Goal: Task Accomplishment & Management: Complete application form

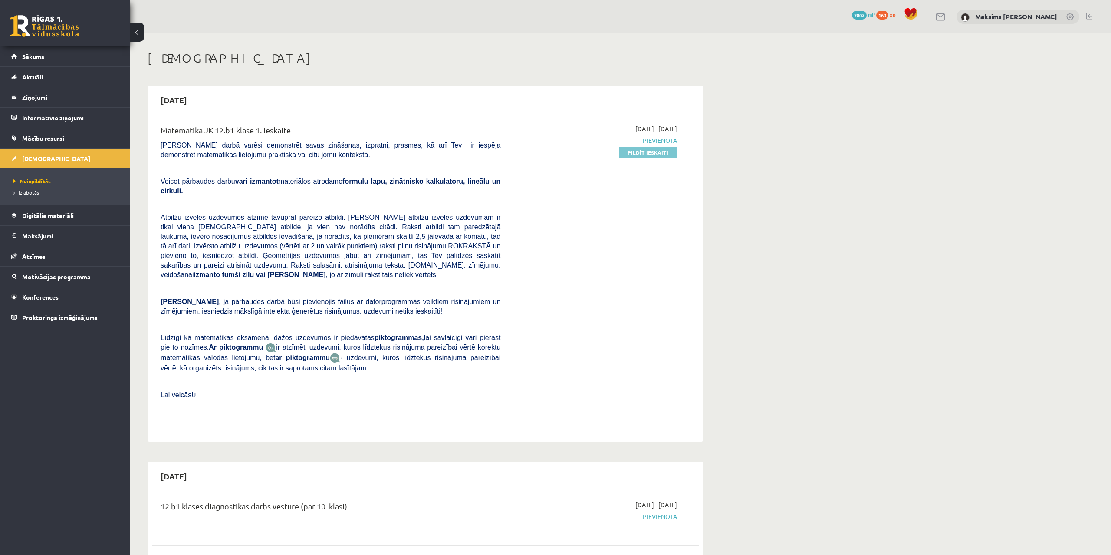
click at [647, 153] on link "Pildīt ieskaiti" at bounding box center [648, 152] width 58 height 11
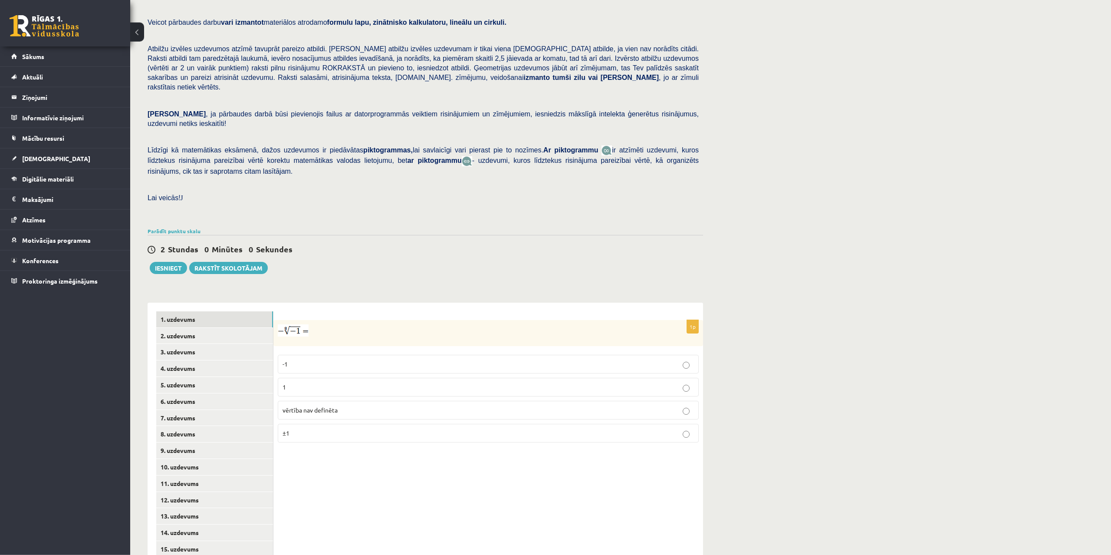
scroll to position [84, 0]
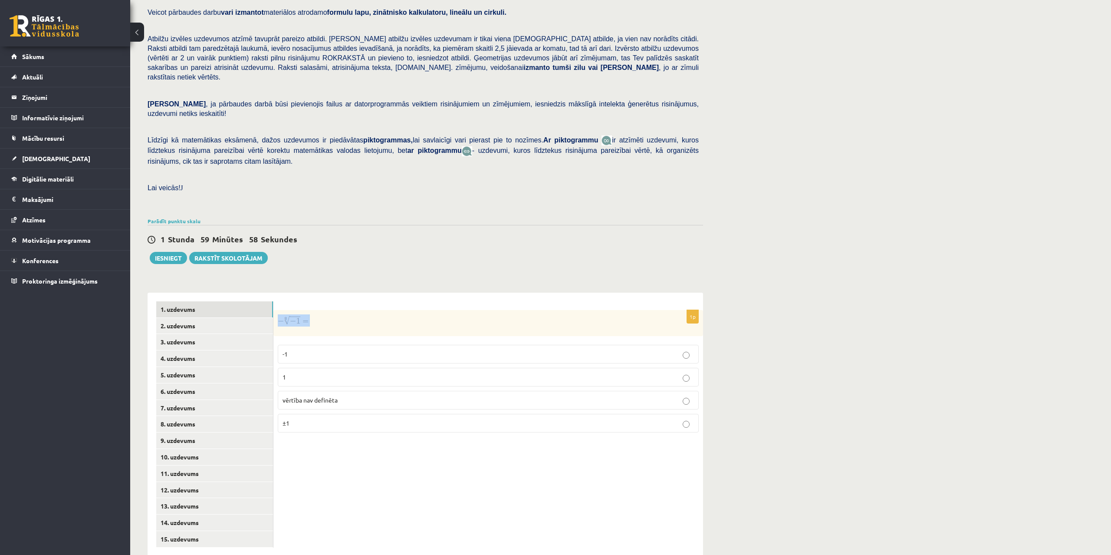
drag, startPoint x: 317, startPoint y: 303, endPoint x: 283, endPoint y: 307, distance: 35.0
click at [283, 314] on p at bounding box center [467, 320] width 378 height 12
click at [349, 314] on p at bounding box center [467, 320] width 378 height 12
click at [292, 314] on img at bounding box center [293, 320] width 31 height 12
click at [315, 314] on p at bounding box center [467, 320] width 378 height 12
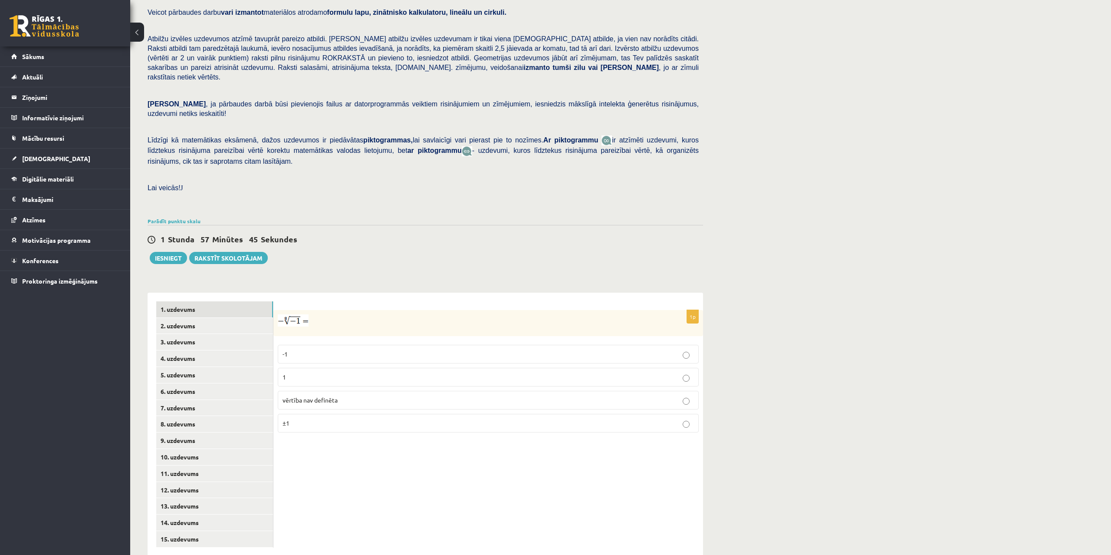
click at [283, 314] on img at bounding box center [293, 320] width 31 height 12
drag, startPoint x: 279, startPoint y: 322, endPoint x: 342, endPoint y: 401, distance: 101.6
click at [342, 401] on fieldset "-1 1 vērtība nav definēta ±1" at bounding box center [488, 387] width 421 height 95
copy fieldset "-1 1 vērtība nav definēta ±1"
click at [316, 396] on span "vērtība nav definēta" at bounding box center [310, 400] width 55 height 8
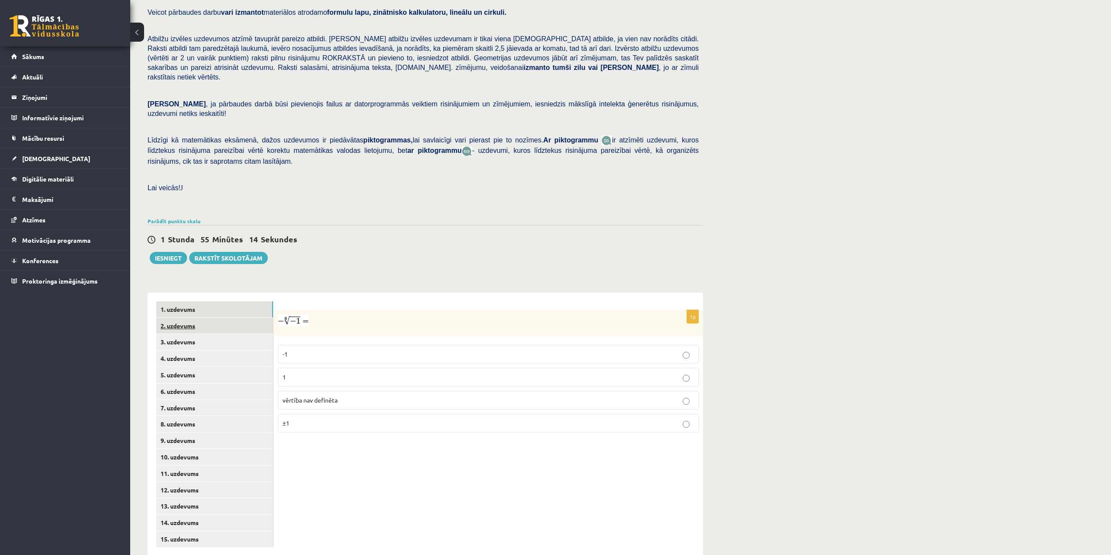
click at [179, 318] on link "2. uzdevums" at bounding box center [214, 326] width 117 height 16
drag, startPoint x: 422, startPoint y: 299, endPoint x: 278, endPoint y: 304, distance: 144.6
click at [278, 314] on p "Pārveido par pakāpi . Izvēlies pareizo atbildi." at bounding box center [467, 320] width 378 height 13
copy p "Pārveido par pakāpi . Izvēlies pareizo atbildi."
click at [273, 301] on ul "1. uzdevums 2. uzdevums 3. uzdevums 4. uzdevums 5. uzdevums 6. uzdevums 7. uzde…" at bounding box center [214, 424] width 117 height 246
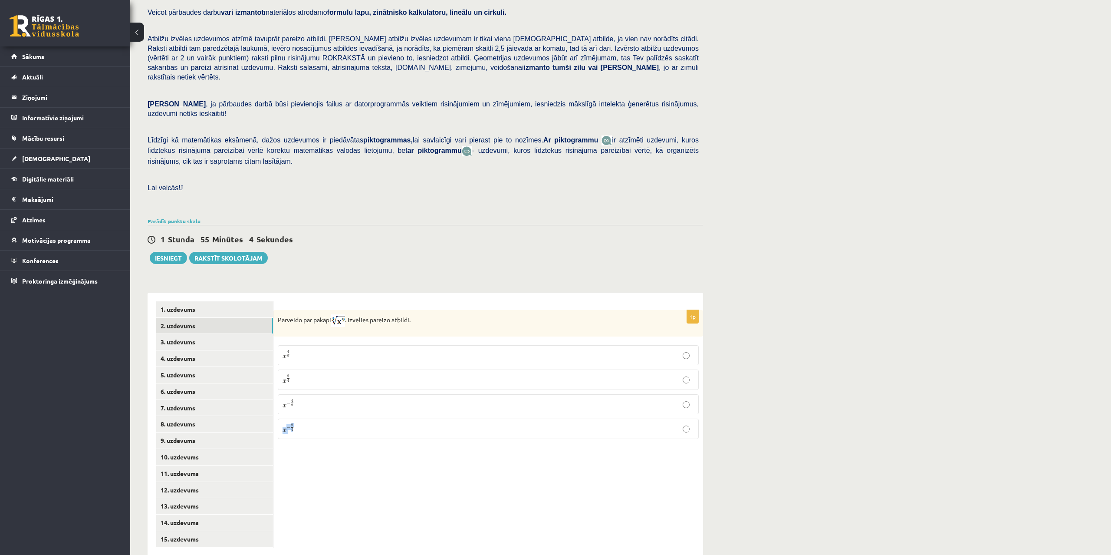
drag, startPoint x: 279, startPoint y: 295, endPoint x: 357, endPoint y: 424, distance: 150.7
click at [357, 336] on div "Pārveido par pakāpi . Izvēlies pareizo atbildi." at bounding box center [488, 323] width 430 height 26
copy fieldset "x − 9 4"
click at [580, 486] on div "1p Pārveido par pakāpi . Izvēlies pareizo atbildi. x 4 9 x 4 9 x 9 4 x 9 4 x − …" at bounding box center [488, 424] width 430 height 263
click at [303, 374] on p "x 9 4 x 9 4" at bounding box center [488, 379] width 411 height 10
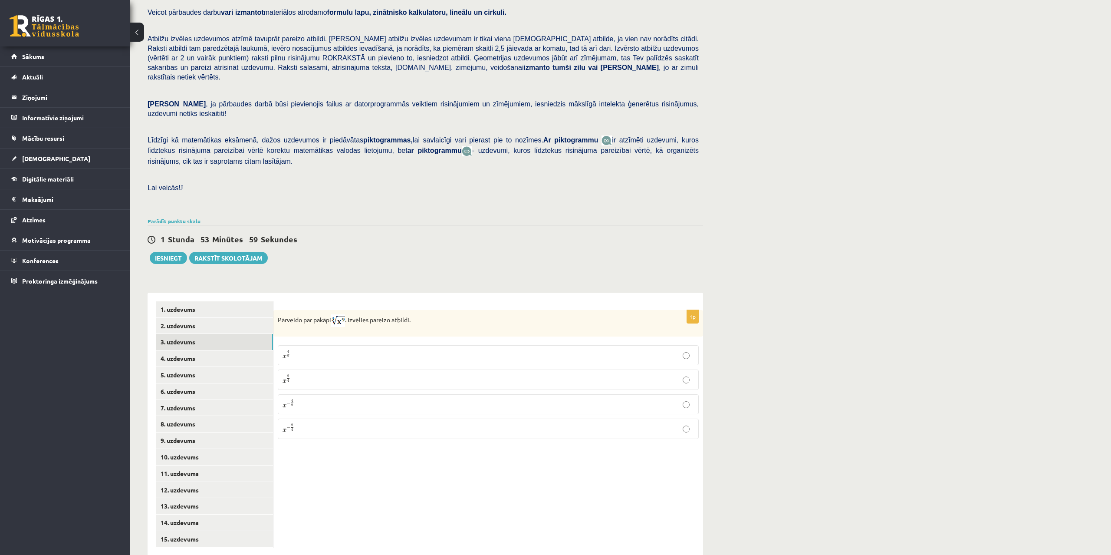
click at [189, 334] on link "3. uzdevums" at bounding box center [214, 342] width 117 height 16
drag, startPoint x: 278, startPoint y: 300, endPoint x: 480, endPoint y: 350, distance: 207.8
click at [480, 336] on div "Aprēķini = ………" at bounding box center [488, 323] width 430 height 26
click at [441, 240] on div "1 Stunda 53 Minūtes 51 Sekundes Ieskaite saglabāta! Iesniegt Rakstīt skolotājam" at bounding box center [426, 244] width 556 height 39
drag, startPoint x: 276, startPoint y: 295, endPoint x: 424, endPoint y: 374, distance: 167.0
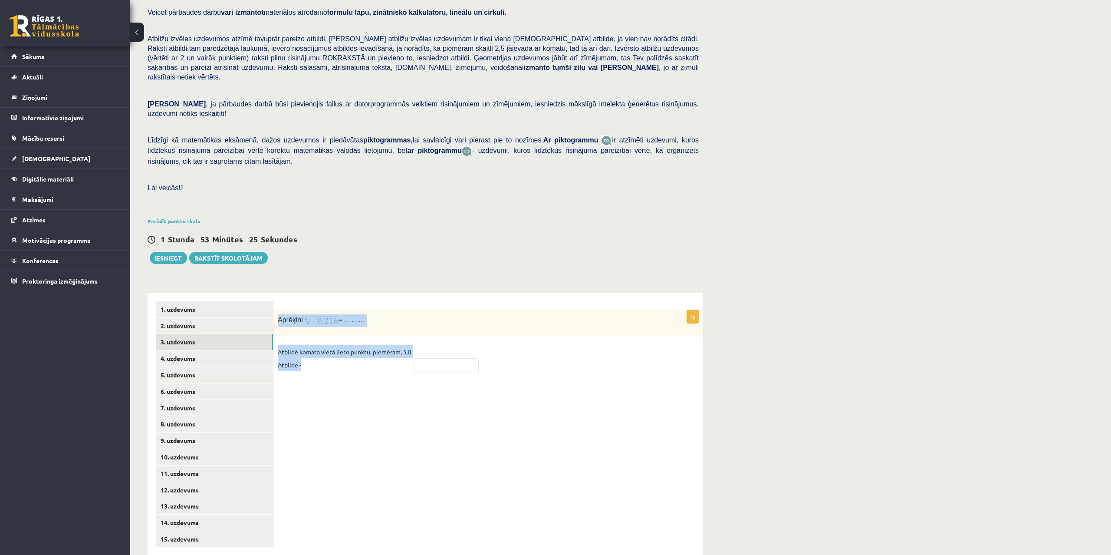
click at [424, 336] on div "Aprēķini = ………" at bounding box center [488, 323] width 430 height 26
copy div "Aprēķini = ……… Atbildē komata vietā lieto punktu, piemēram, 5.8 Atbilde -"
click at [590, 452] on div "1p Aprēķini = ……… Atbildē komata vietā lieto punktu, piemēram, 5.8 Atbilde -" at bounding box center [488, 424] width 430 height 263
drag, startPoint x: 275, startPoint y: 293, endPoint x: 567, endPoint y: 391, distance: 308.0
click at [563, 336] on div "Aprēķini = ………" at bounding box center [488, 323] width 430 height 26
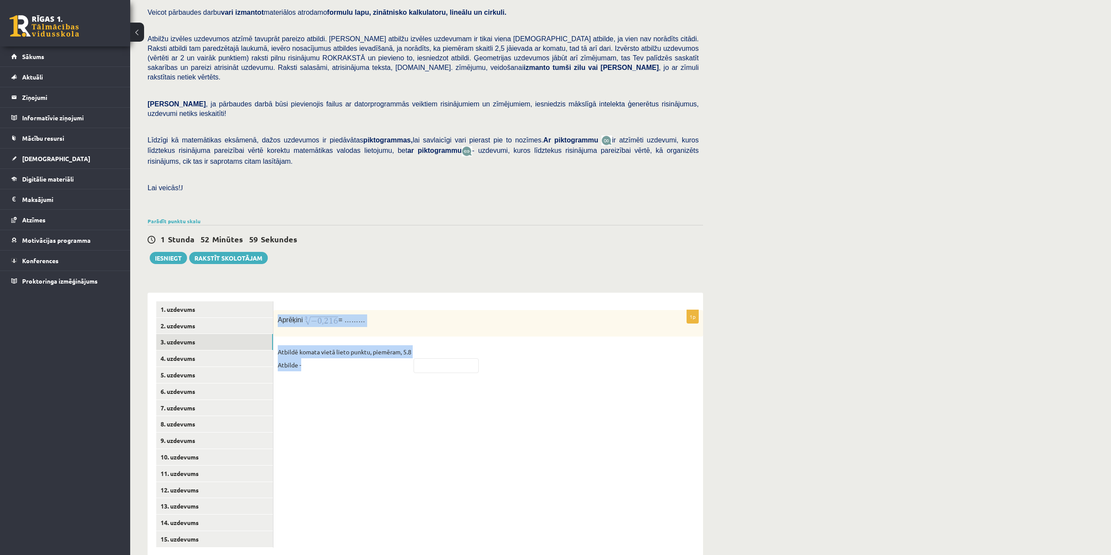
copy div "Aprēķini = ……… Atbildē komata vietā lieto punktu, piemēram, 5.8 Atbilde -"
click at [433, 358] on input "text" at bounding box center [446, 365] width 65 height 15
type input "****"
click at [194, 350] on link "4. uzdevums" at bounding box center [214, 358] width 117 height 16
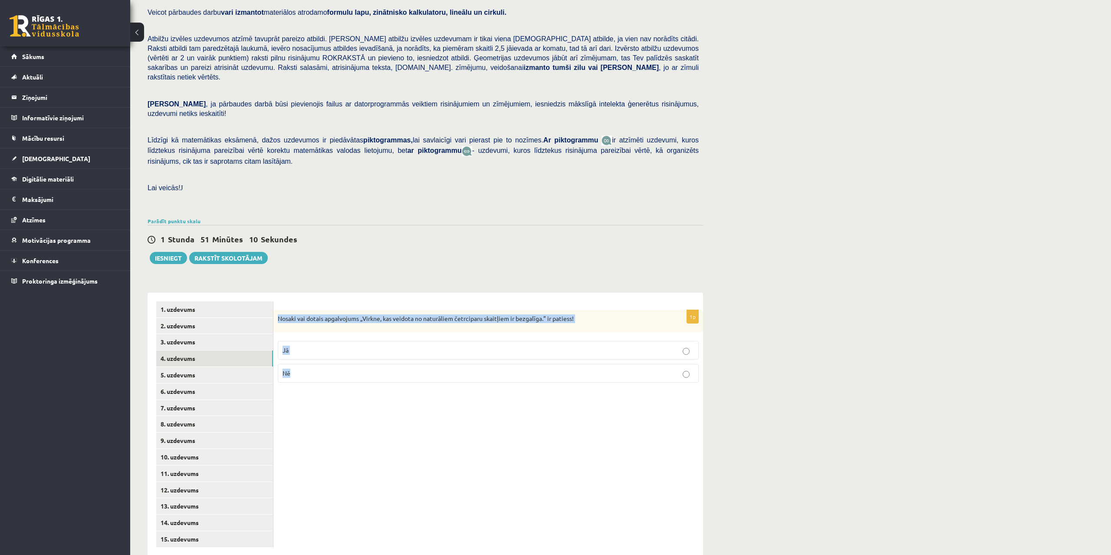
drag, startPoint x: 279, startPoint y: 298, endPoint x: 620, endPoint y: 389, distance: 353.5
click at [620, 332] on div "Nosaki vai dotais apgalvojums „Virkne, kas veidota no naturāliem četrciparu ska…" at bounding box center [488, 321] width 430 height 23
copy div "Nosaki vai dotais apgalvojums „Virkne, kas veidota no naturāliem četrciparu ska…"
click at [311, 368] on p "Nē" at bounding box center [488, 372] width 411 height 9
click at [188, 367] on link "5. uzdevums" at bounding box center [214, 375] width 117 height 16
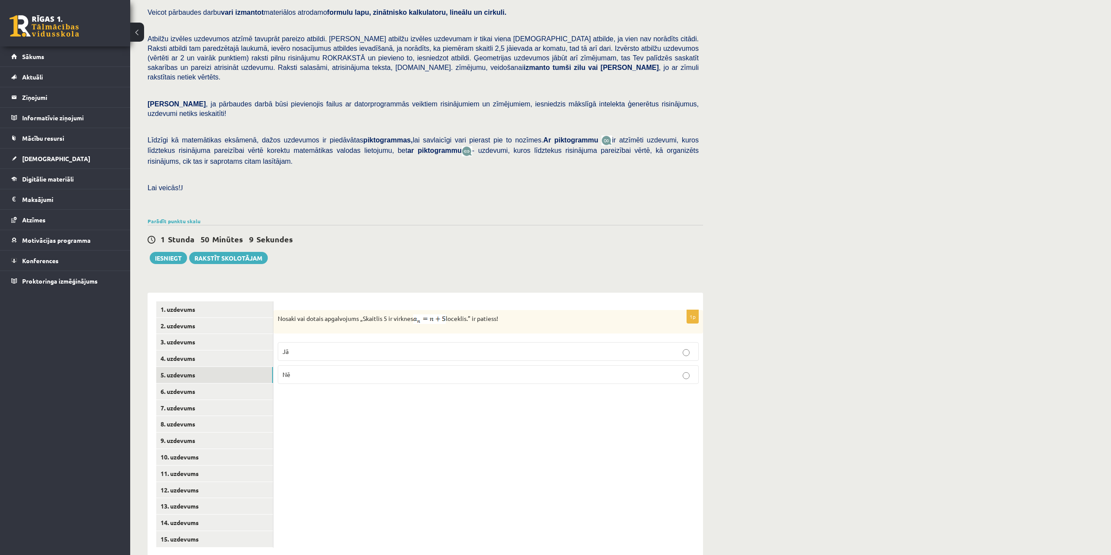
click at [278, 310] on div "Nosaki vai dotais apgalvojums „Skaitlis 5 ir virknes loceklis.” ir patiess!" at bounding box center [488, 321] width 430 height 23
drag, startPoint x: 279, startPoint y: 300, endPoint x: 418, endPoint y: 400, distance: 171.3
click at [409, 333] on div "Nosaki vai dotais apgalvojums „Skaitlis 5 ir virknes loceklis.” ir patiess!" at bounding box center [488, 321] width 430 height 23
copy div "Nosaki vai dotais apgalvojums „Skaitlis 5 ir virknes loceklis.” ir patiess! Jā …"
click at [345, 370] on p "Nē" at bounding box center [488, 374] width 411 height 9
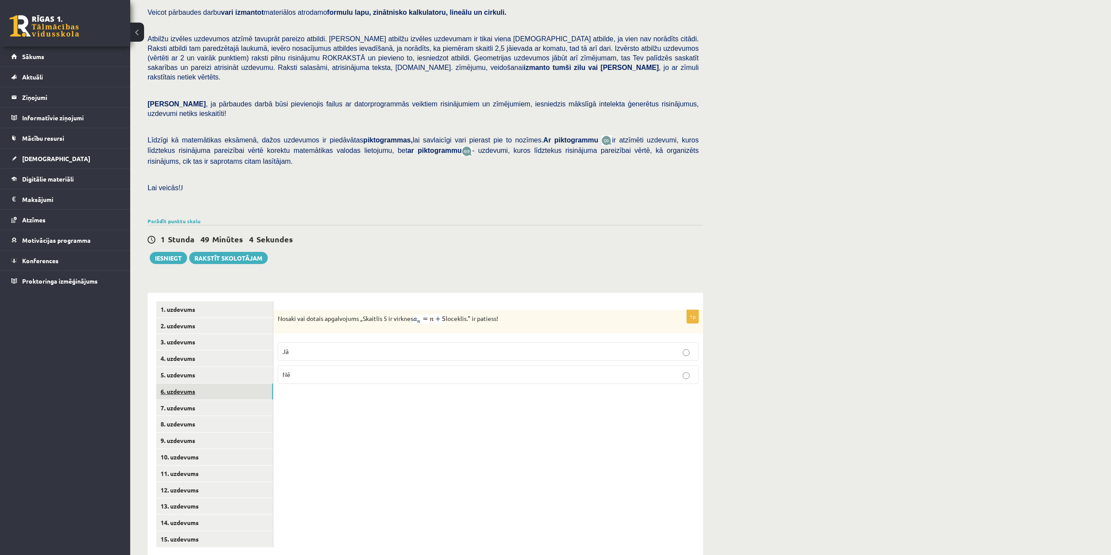
click at [193, 383] on link "6. uzdevums" at bounding box center [214, 391] width 117 height 16
drag, startPoint x: 279, startPoint y: 297, endPoint x: 367, endPoint y: 370, distance: 114.6
click at [367, 332] on div "Nosaki vai dotais apgalvojums „Ģeometrisko progresiju sauc par bezgalīgi dilsto…" at bounding box center [488, 321] width 430 height 23
copy div "Nosaki vai dotais apgalvojums „Ģeometrisko progresiju sauc par bezgalīgi dilsto…"
click at [299, 345] on p "Jā" at bounding box center [488, 349] width 411 height 9
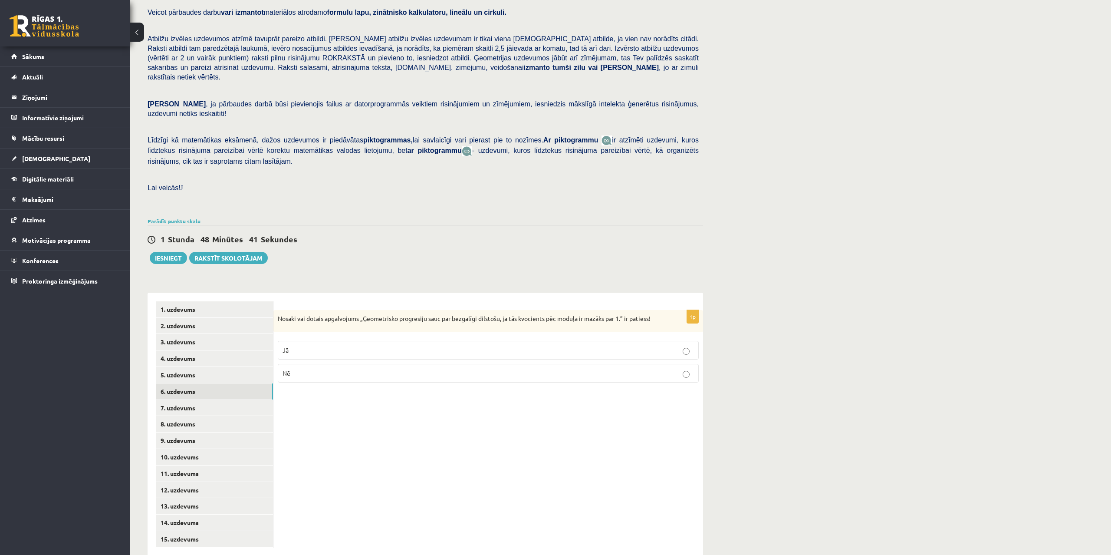
click at [349, 422] on div "1p Nosaki vai dotais apgalvojums „Ģeometrisko progresiju sauc par bezgalīgi dil…" at bounding box center [488, 424] width 430 height 263
click at [211, 400] on link "7. uzdevums" at bounding box center [214, 408] width 117 height 16
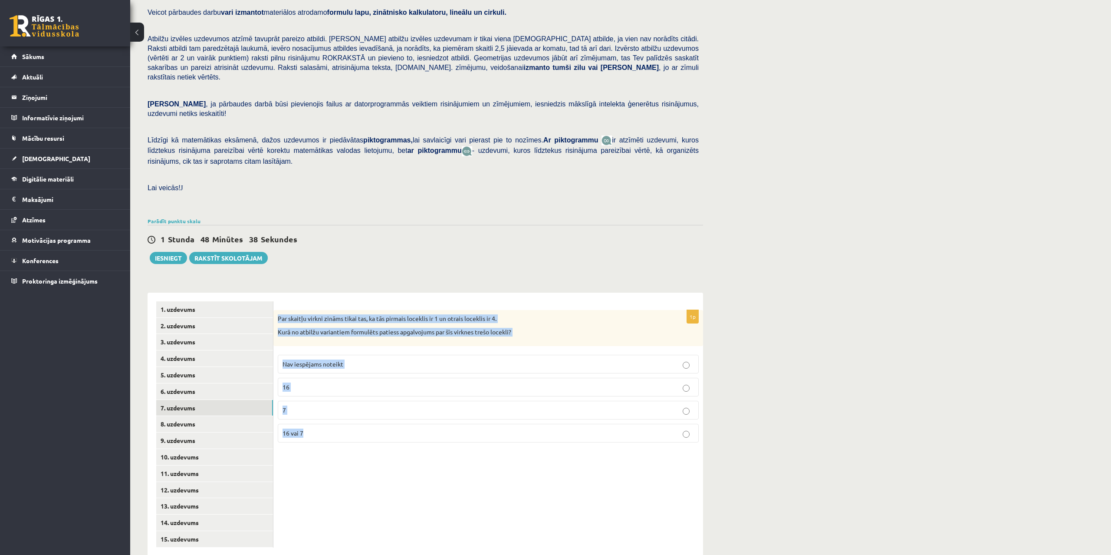
drag, startPoint x: 279, startPoint y: 296, endPoint x: 454, endPoint y: 458, distance: 238.3
click at [454, 346] on div "Par skaitļu virkni zināms tikai tas, ka tās pirmais loceklis ir 1 un otrais loc…" at bounding box center [488, 328] width 430 height 36
copy div "Par skaitļu virkni zināms tikai tas, ka tās pirmais loceklis ir 1 un otrais loc…"
click at [345, 355] on label "Nav iespējams noteikt" at bounding box center [488, 364] width 421 height 19
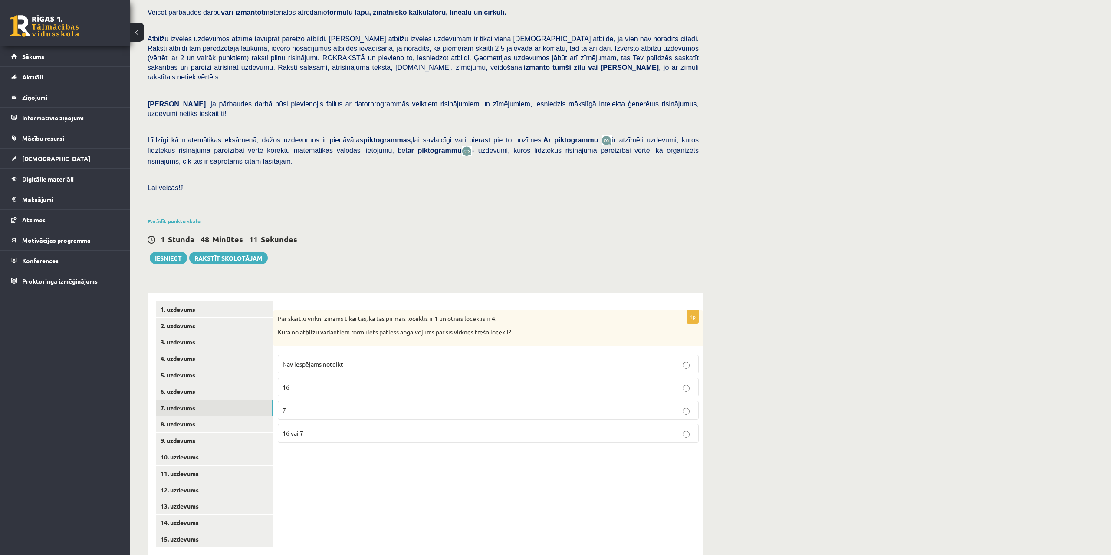
click at [410, 488] on div "1p Par skaitļu virkni zināms tikai tas, ka tās pirmais loceklis ir 1 un otrais …" at bounding box center [488, 424] width 430 height 263
click at [203, 416] on link "8. uzdevums" at bounding box center [214, 424] width 117 height 16
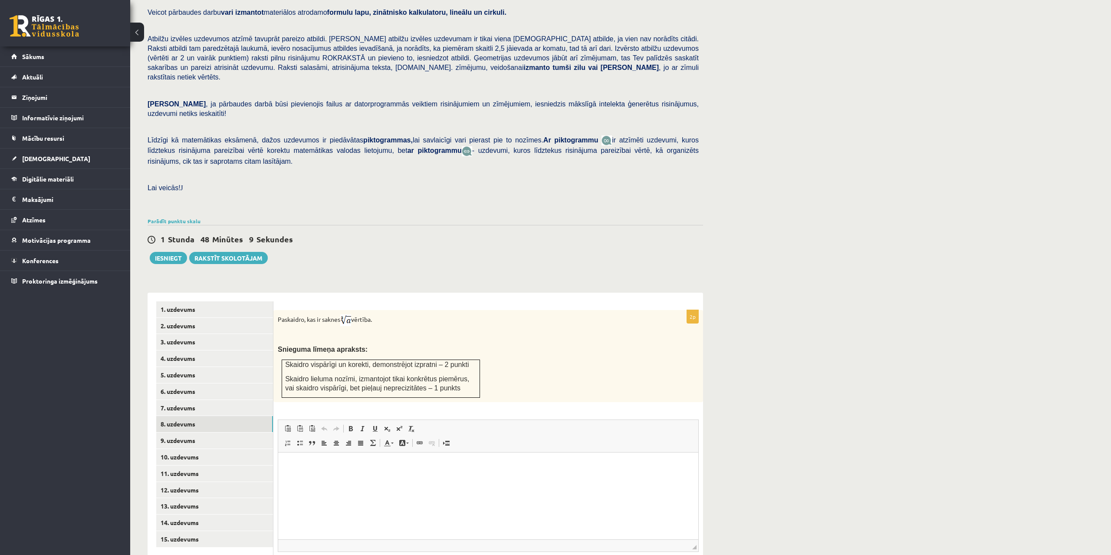
scroll to position [0, 0]
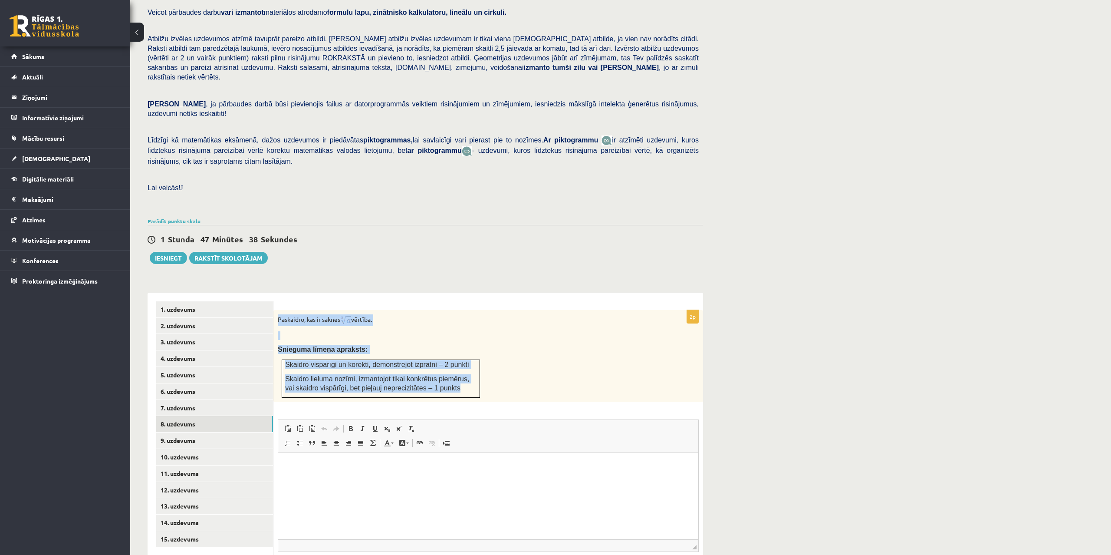
drag, startPoint x: 276, startPoint y: 298, endPoint x: 480, endPoint y: 370, distance: 215.4
click at [480, 370] on div "Paskaidro, kas ir saknes vērtība. Snieguma līmeņa apraksts: Skaidro vispārīgi u…" at bounding box center [488, 356] width 430 height 92
copy div "Paskaidro, kas ir saknes vērtība. Snieguma līmeņa apraksts: Skaidro vispārīgi u…"
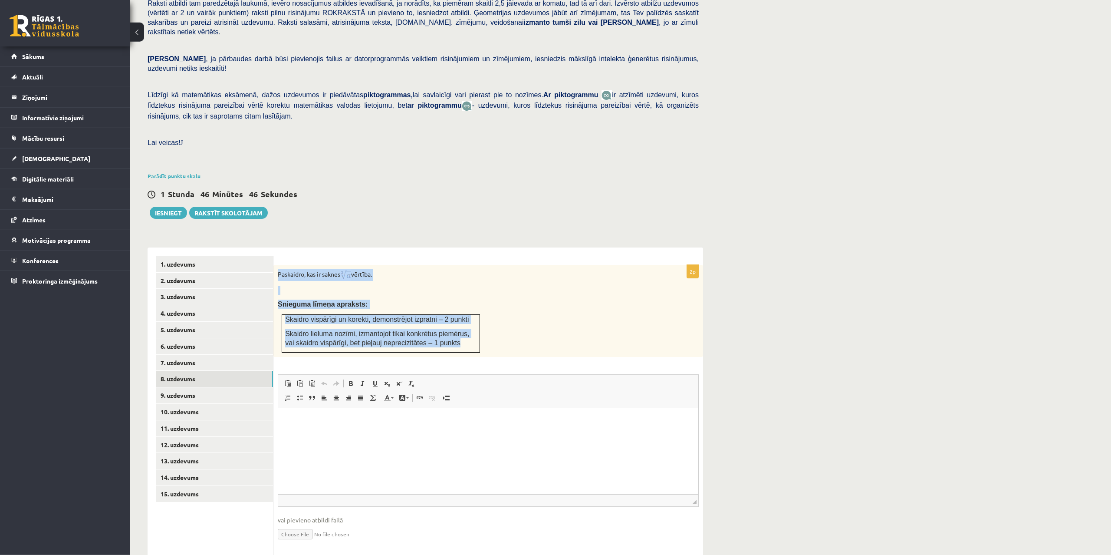
scroll to position [136, 0]
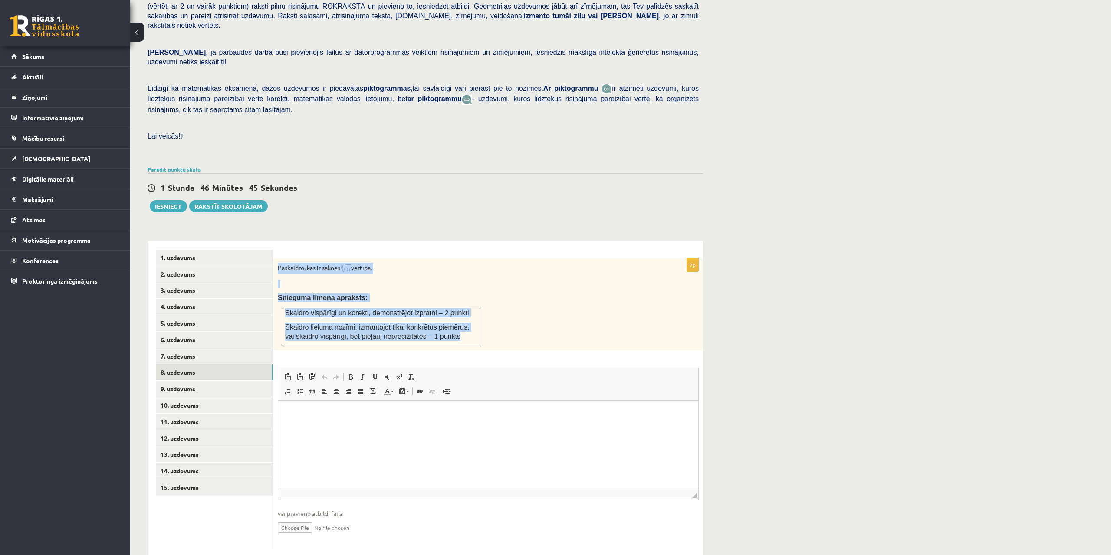
click at [560, 318] on div "Paskaidro, kas ir saknes vērtība. Snieguma līmeņa apraksts: Skaidro vispārīgi u…" at bounding box center [488, 304] width 430 height 92
drag, startPoint x: 286, startPoint y: 294, endPoint x: 451, endPoint y: 322, distance: 168.1
click at [451, 322] on td "Skaidro vispārīgi un korekti, demonstrējot izpratni – 2 punkti Skaidro lieluma …" at bounding box center [381, 327] width 198 height 38
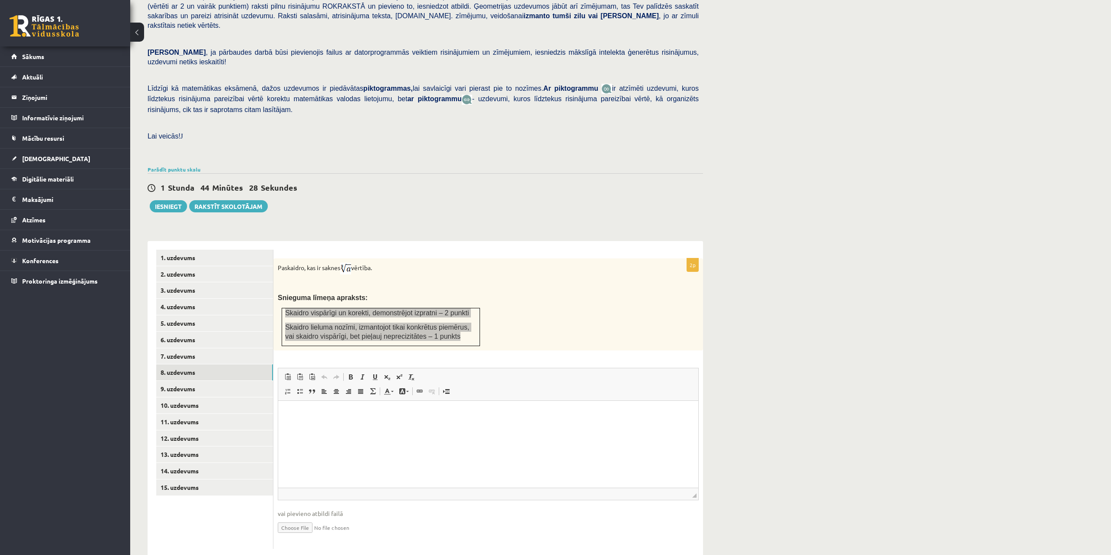
click at [313, 424] on html at bounding box center [488, 444] width 420 height 87
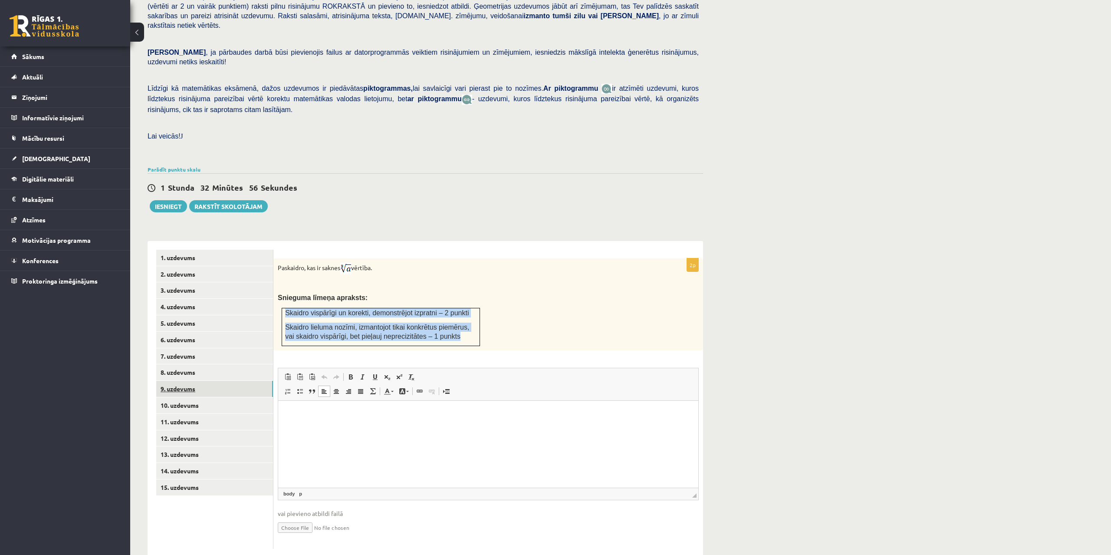
click at [182, 381] on link "9. uzdevums" at bounding box center [214, 389] width 117 height 16
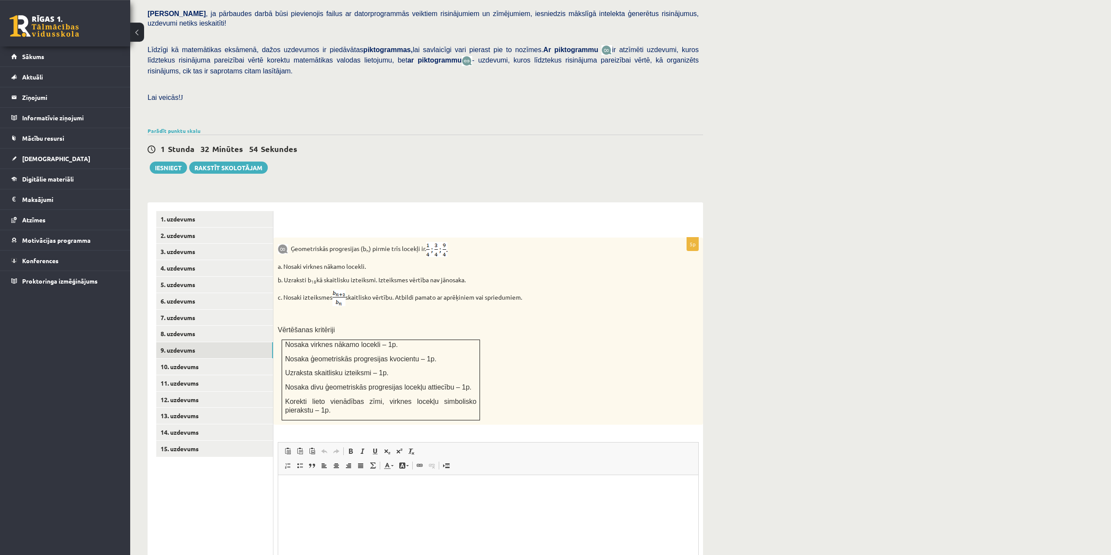
scroll to position [180, 0]
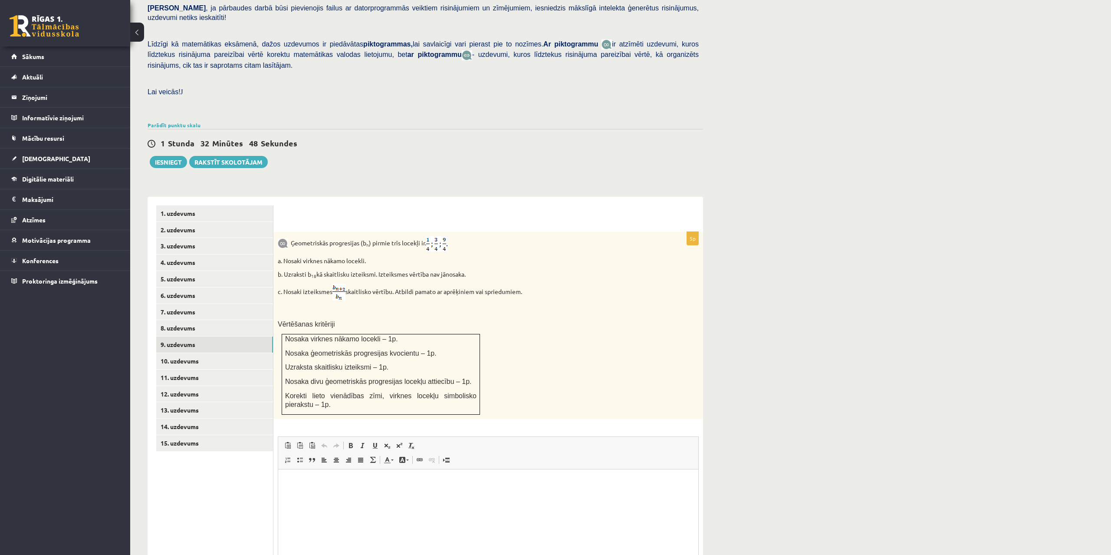
click at [283, 238] on img at bounding box center [283, 243] width 10 height 10
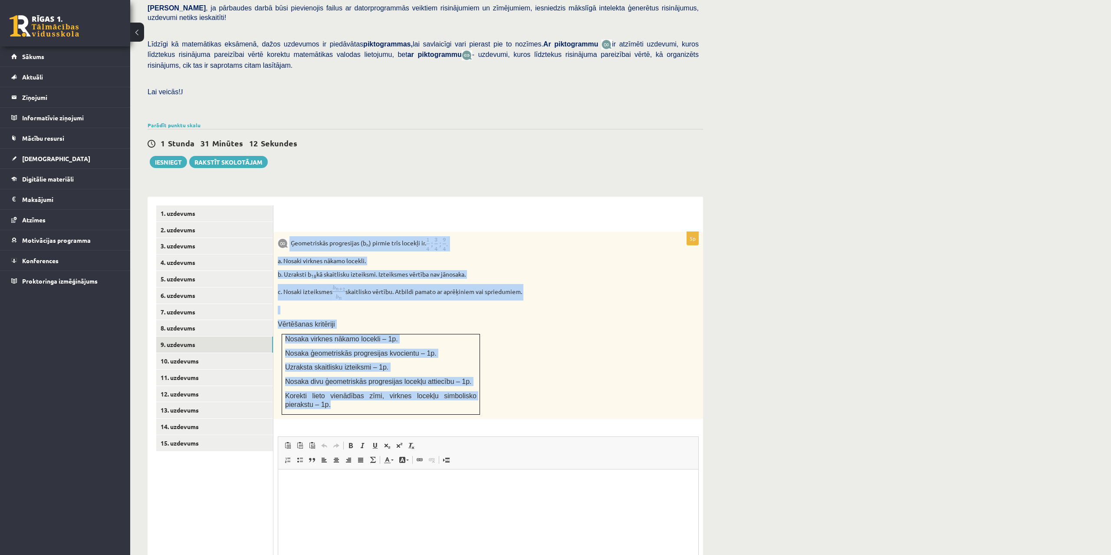
drag, startPoint x: 290, startPoint y: 223, endPoint x: 479, endPoint y: 383, distance: 248.2
click at [479, 383] on div "Ģeometriskās progresijas (b n ) pirmie trīs locekļi ir . a. Nosaki virknes nāka…" at bounding box center [488, 325] width 430 height 187
click at [538, 328] on div "Ģeometriskās progresijas (b n ) pirmie trīs locekļi ir . a. Nosaki virknes nāka…" at bounding box center [488, 325] width 430 height 187
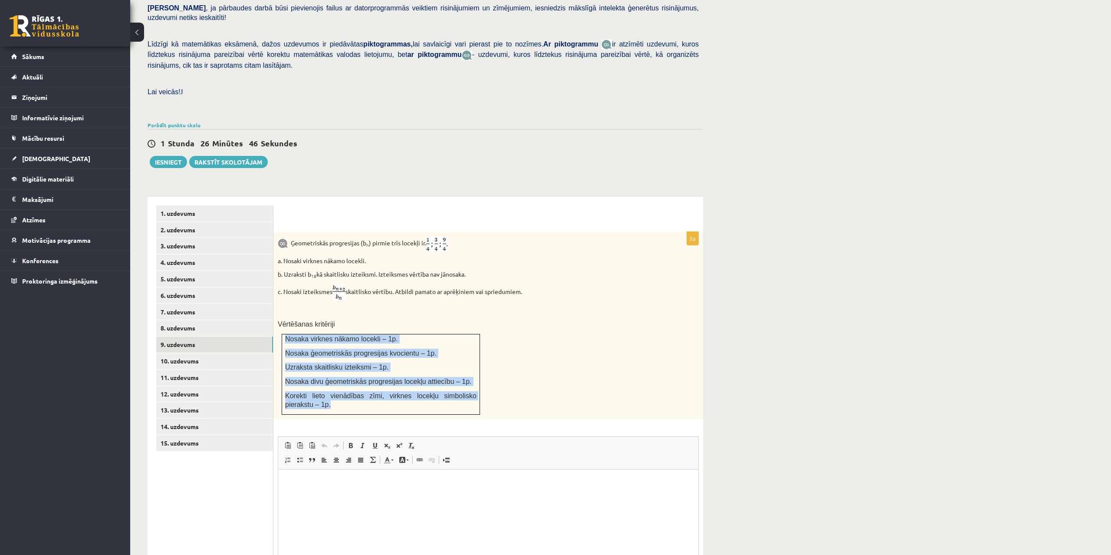
drag, startPoint x: 304, startPoint y: 385, endPoint x: 286, endPoint y: 316, distance: 72.2
click at [286, 334] on td "Nosaka virknes nākamo locekli – 1p. Nosaka ģeometriskās progresijas kvocientu –…" at bounding box center [381, 374] width 198 height 80
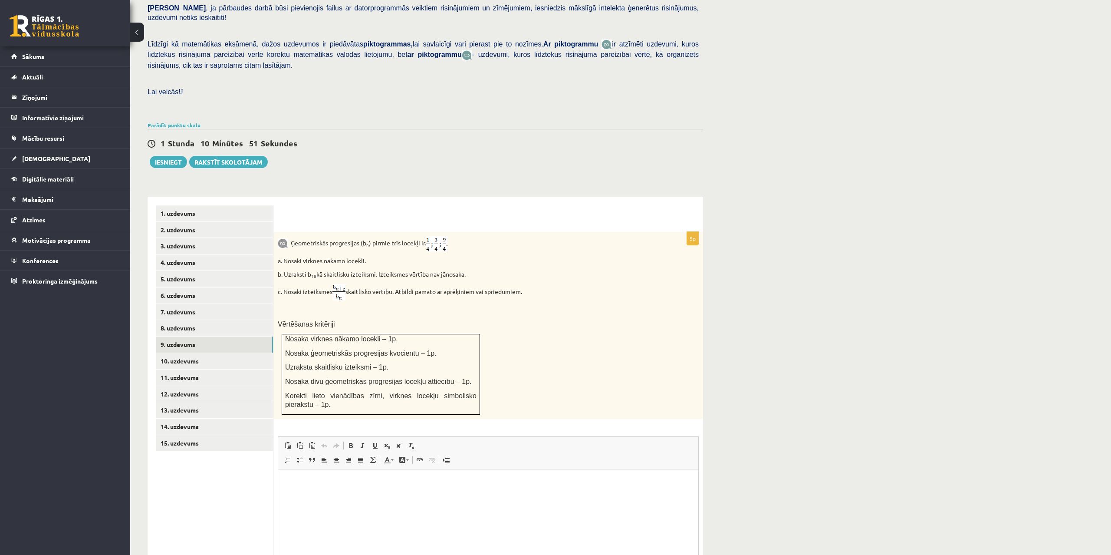
click at [609, 391] on div "Ģeometriskās progresijas (b n ) pirmie trīs locekļi ir . a. Nosaki virknes nāka…" at bounding box center [488, 325] width 430 height 187
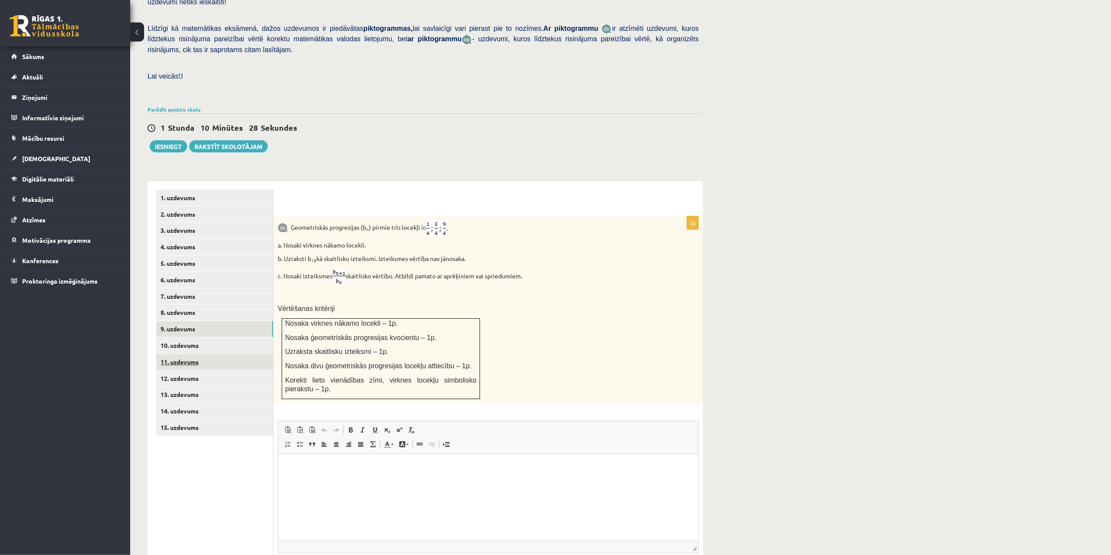
scroll to position [248, 0]
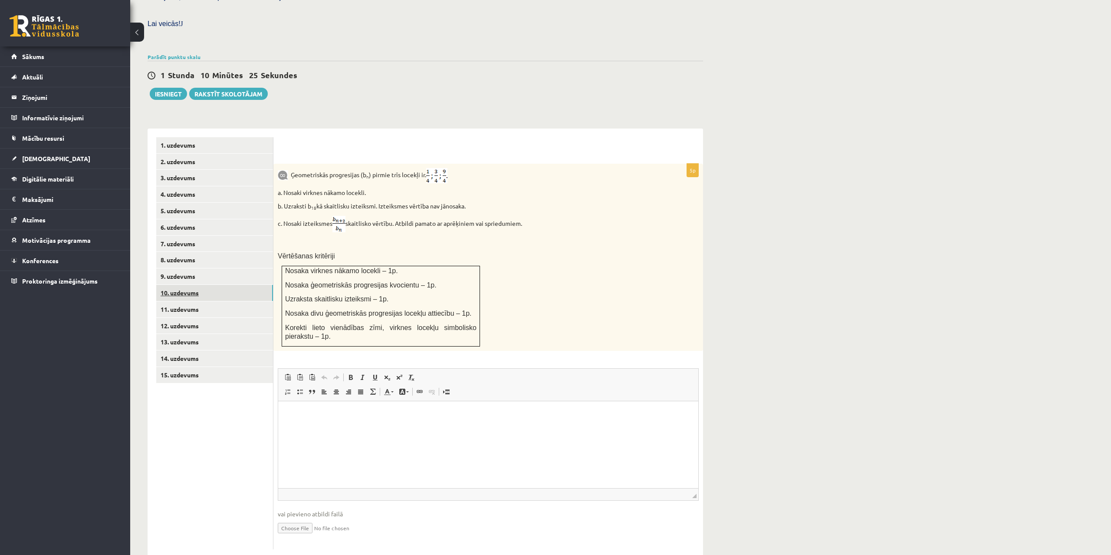
click at [180, 285] on link "10. uzdevums" at bounding box center [214, 293] width 117 height 16
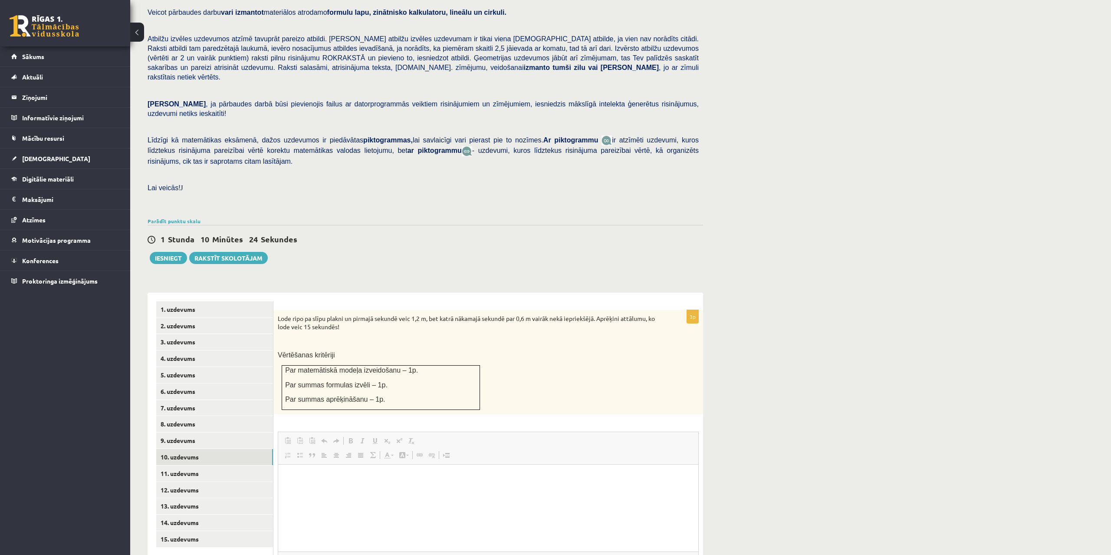
scroll to position [0, 0]
drag, startPoint x: 278, startPoint y: 299, endPoint x: 403, endPoint y: 326, distance: 127.8
click at [404, 336] on div "Lode ripo pa slīpu plakni un pirmajā sekundē veic 1,2 m, bet katrā nākamajā sek…" at bounding box center [488, 362] width 430 height 104
click at [403, 336] on p at bounding box center [467, 340] width 378 height 9
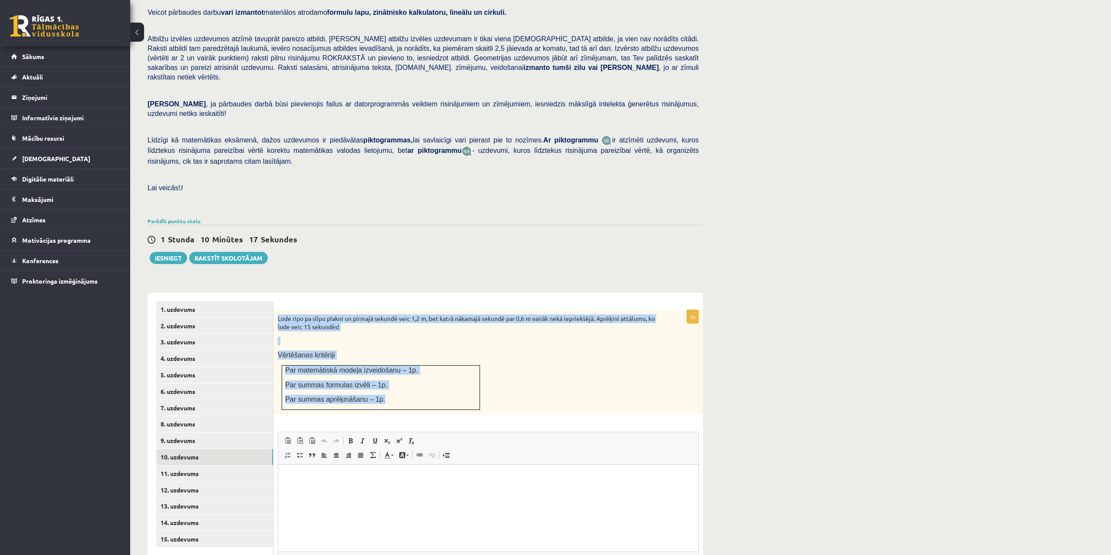
drag, startPoint x: 276, startPoint y: 298, endPoint x: 443, endPoint y: 387, distance: 188.6
click at [443, 387] on div "Lode ripo pa slīpu plakni un pirmajā sekundē veic 1,2 m, bet katrā nākamajā sek…" at bounding box center [488, 362] width 430 height 104
click at [610, 360] on div "Lode ripo pa slīpu plakni un pirmajā sekundē veic 1,2 m, bet katrā nākamajā sek…" at bounding box center [488, 362] width 430 height 104
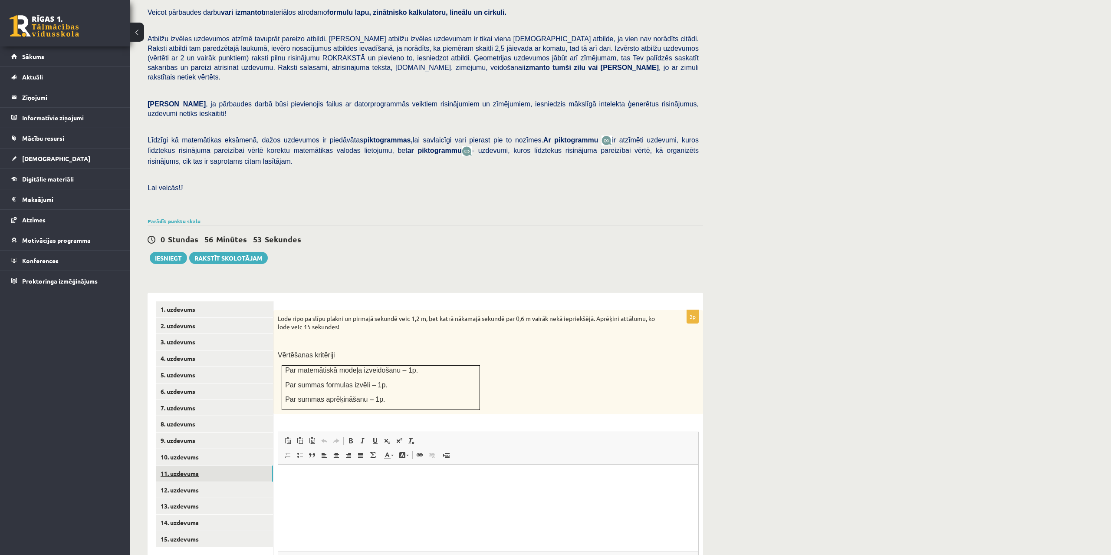
click at [181, 465] on link "11. uzdevums" at bounding box center [214, 473] width 117 height 16
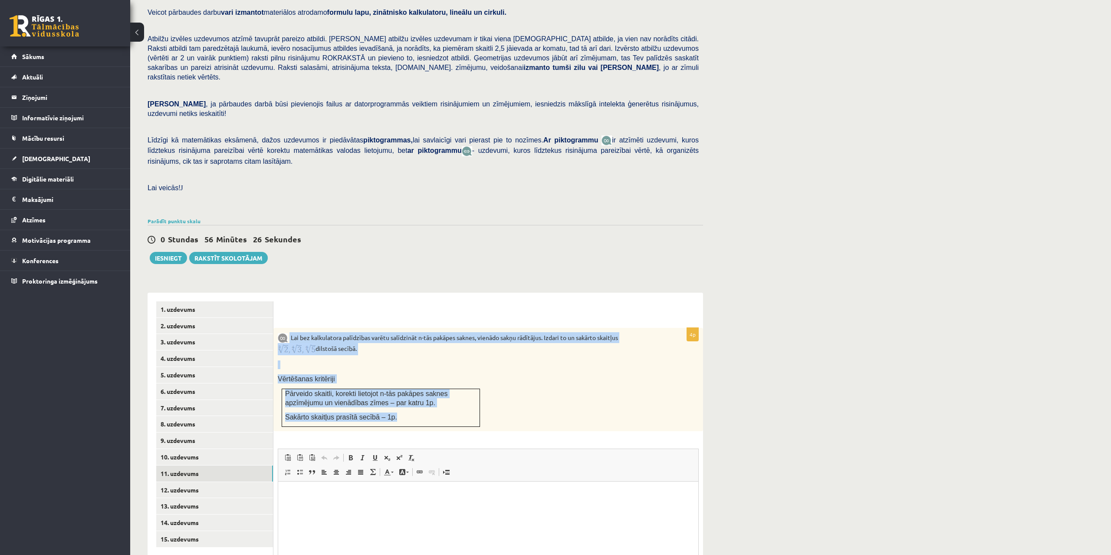
drag, startPoint x: 290, startPoint y: 316, endPoint x: 446, endPoint y: 395, distance: 174.7
click at [446, 395] on div "Lai bez kalkulatora palīdzības varētu salīdzināt n-tās pakāpes saknes, vienādo …" at bounding box center [488, 379] width 430 height 103
click at [367, 332] on p "Lai bez kalkulatora palīdzības varētu salīdzināt n-tās pakāpes saknes, vienādo …" at bounding box center [467, 343] width 378 height 23
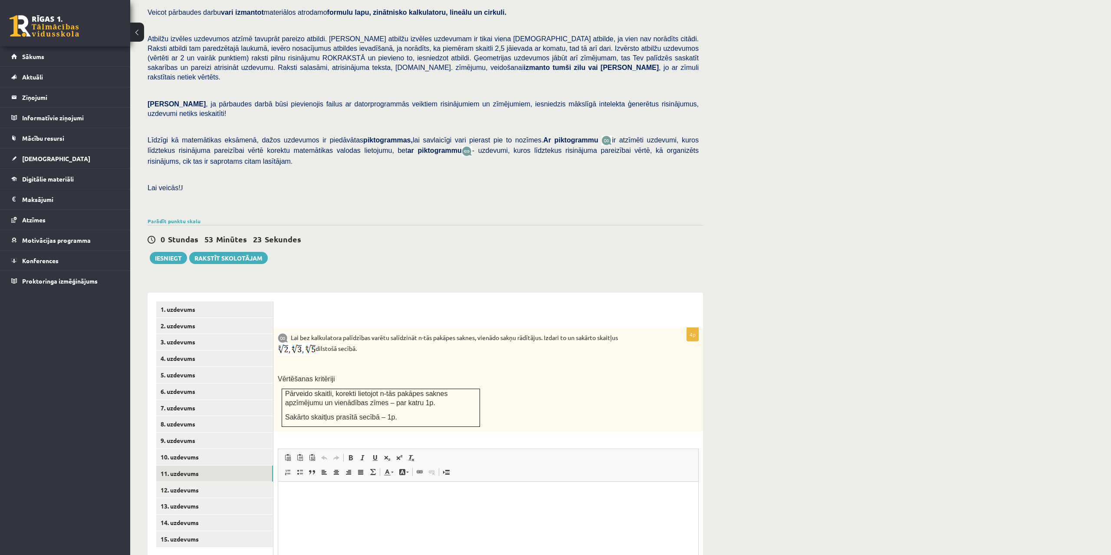
drag, startPoint x: 363, startPoint y: 329, endPoint x: 290, endPoint y: 315, distance: 73.8
click at [290, 332] on p "Lai bez kalkulatora palīdzības varētu salīdzināt n-tās pakāpes saknes, vienādo …" at bounding box center [467, 343] width 378 height 23
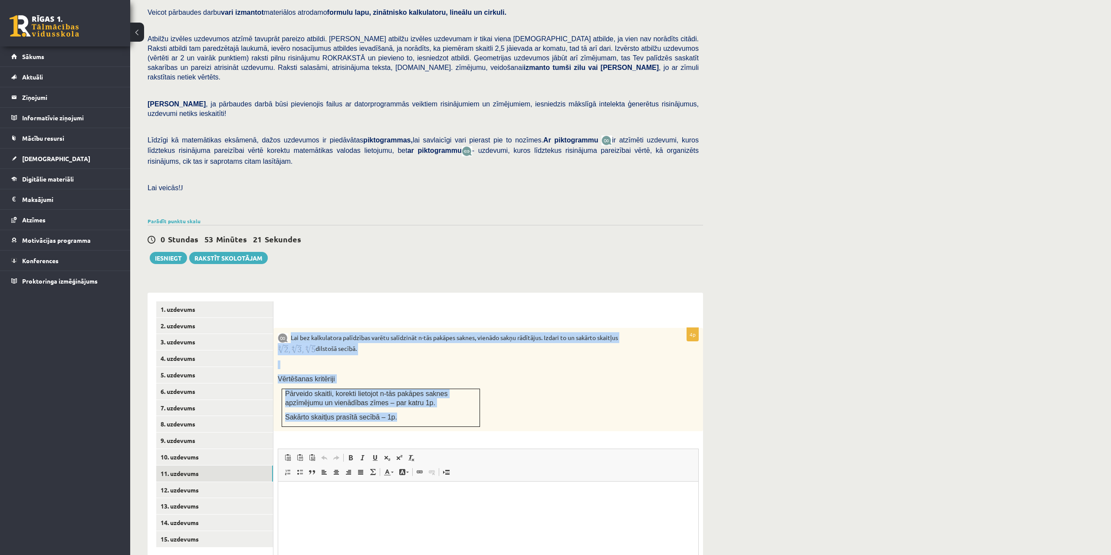
drag, startPoint x: 372, startPoint y: 393, endPoint x: 292, endPoint y: 311, distance: 114.5
click at [292, 328] on div "Lai bez kalkulatora palīdzības varētu salīdzināt n-tās pakāpes saknes, vienādo …" at bounding box center [488, 379] width 430 height 103
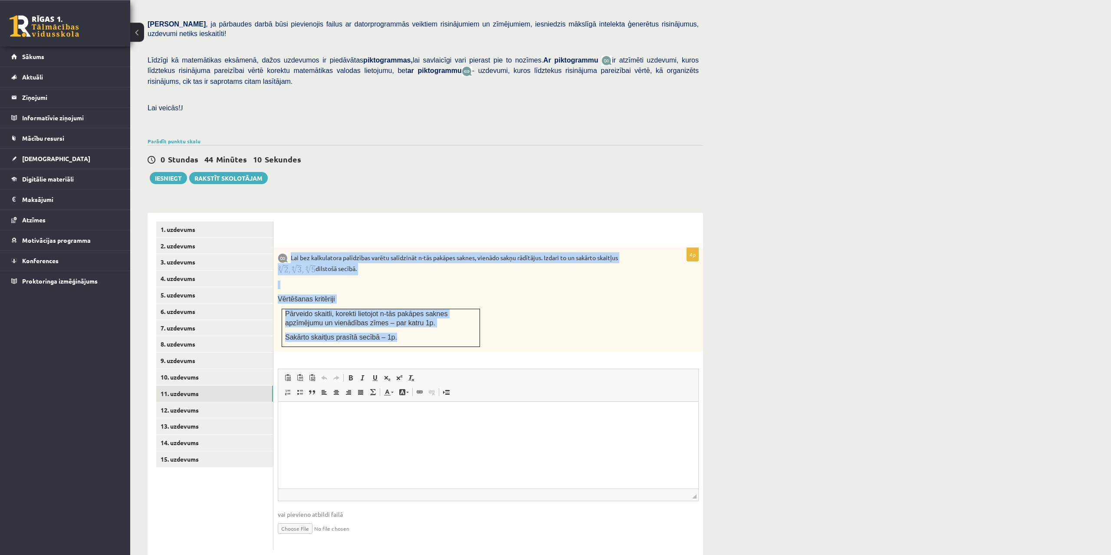
scroll to position [165, 0]
click at [171, 401] on link "12. uzdevums" at bounding box center [214, 409] width 117 height 16
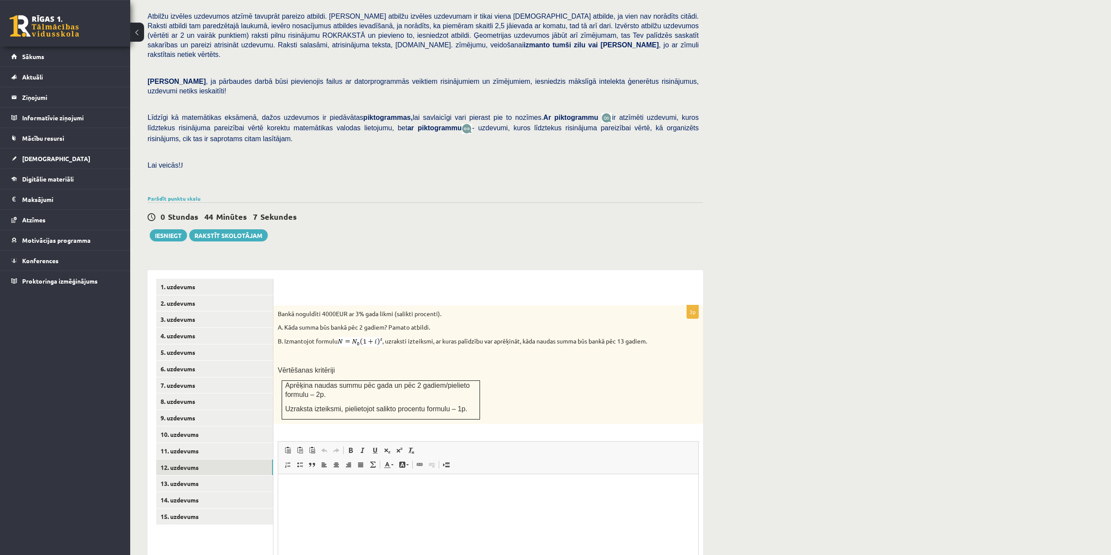
scroll to position [136, 0]
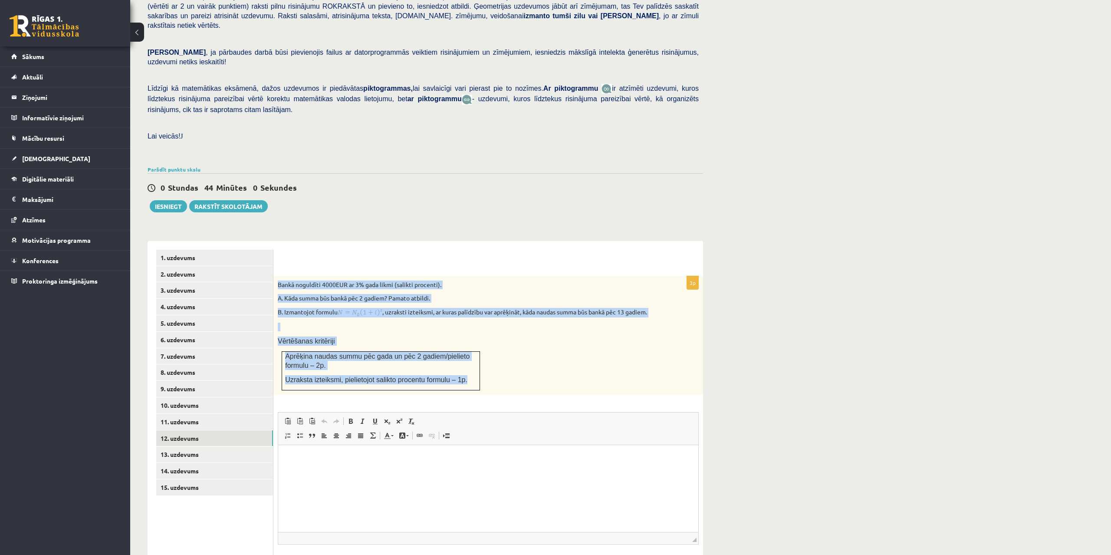
drag, startPoint x: 278, startPoint y: 263, endPoint x: 470, endPoint y: 369, distance: 219.0
click at [470, 369] on div "Bankā noguldīti 4000EUR ar 3% gada likmi (salikti procenti). A. Kāda summa būs …" at bounding box center [488, 335] width 430 height 119
click at [560, 339] on div "Bankā noguldīti 4000EUR ar 3% gada likmi (salikti procenti). A. Kāda summa būs …" at bounding box center [488, 335] width 430 height 119
drag, startPoint x: 276, startPoint y: 263, endPoint x: 460, endPoint y: 362, distance: 208.2
click at [460, 362] on div "Bankā noguldīti 4000EUR ar 3% gada likmi (salikti procenti). A. Kāda summa būs …" at bounding box center [488, 335] width 430 height 119
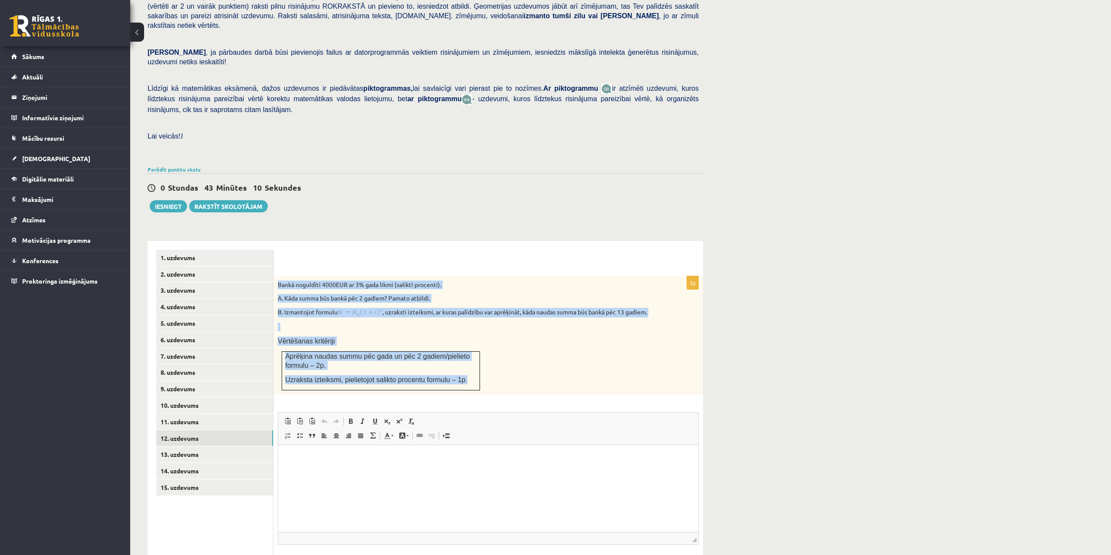
click at [589, 358] on div "Bankā noguldīti 4000EUR ar 3% gada likmi (salikti procenti). A. Kāda summa būs …" at bounding box center [488, 335] width 430 height 119
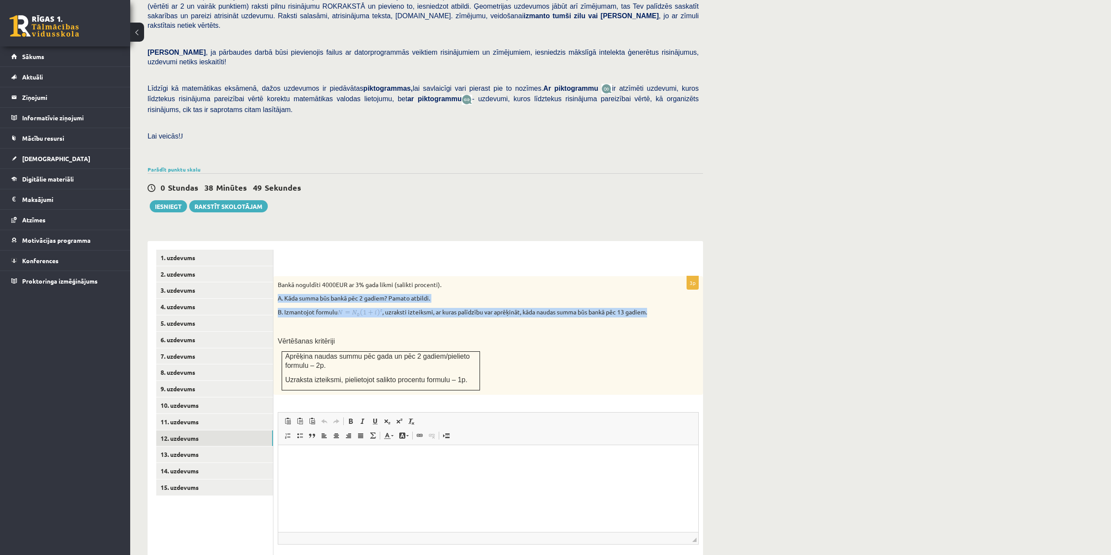
drag, startPoint x: 656, startPoint y: 296, endPoint x: 277, endPoint y: 280, distance: 379.3
click at [277, 280] on div "Bankā noguldīti 4000EUR ar 3% gada likmi (salikti procenti). A. Kāda summa būs …" at bounding box center [488, 335] width 430 height 119
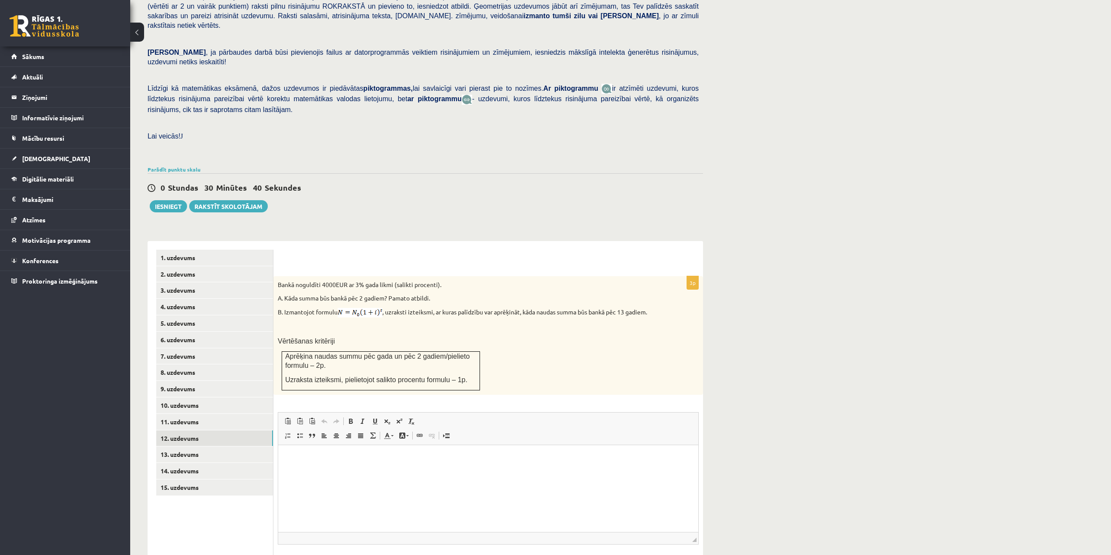
click at [324, 322] on p at bounding box center [467, 326] width 378 height 9
drag, startPoint x: 283, startPoint y: 294, endPoint x: 658, endPoint y: 297, distance: 375.0
click at [658, 297] on div "Bankā noguldīti 4000EUR ar 3% gada likmi (salikti procenti). A. Kāda summa būs …" at bounding box center [488, 335] width 430 height 119
click at [529, 336] on div "Bankā noguldīti 4000EUR ar 3% gada likmi (salikti procenti). A. Kāda summa būs …" at bounding box center [488, 335] width 430 height 119
click at [190, 446] on link "13. uzdevums" at bounding box center [214, 454] width 117 height 16
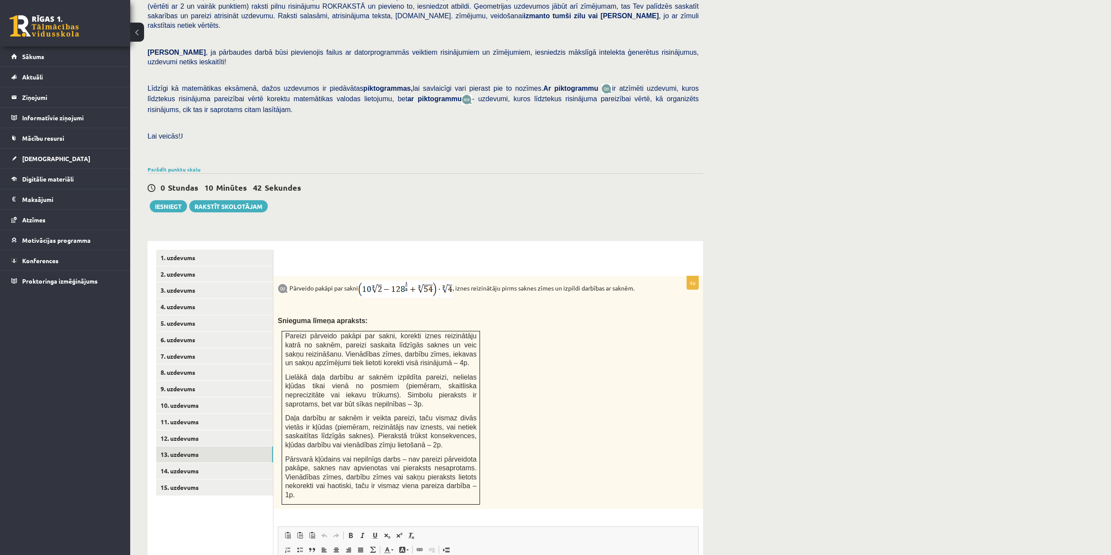
scroll to position [0, 0]
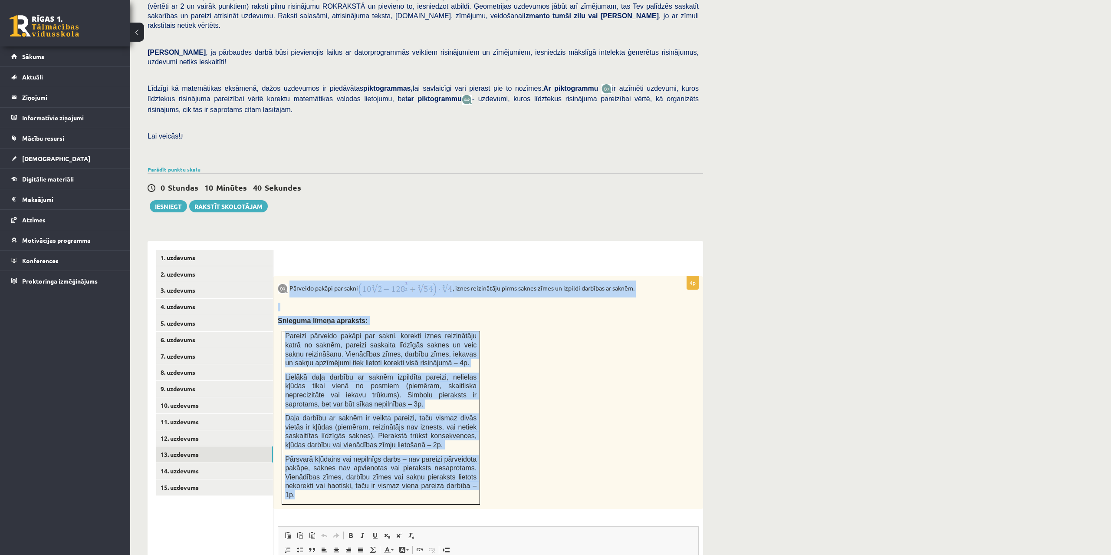
drag, startPoint x: 289, startPoint y: 267, endPoint x: 465, endPoint y: 470, distance: 268.9
click at [465, 470] on div "Pārveido pakāpi par sakni , iznes reizinātāju pirms saknes zīmes un izpildi dar…" at bounding box center [488, 392] width 430 height 233
click at [560, 340] on div "Pārveido pakāpi par sakni , iznes reizinātāju pirms saknes zīmes un izpildi dar…" at bounding box center [488, 392] width 430 height 233
drag, startPoint x: 289, startPoint y: 268, endPoint x: 466, endPoint y: 472, distance: 269.8
click at [466, 472] on div "Pārveido pakāpi par sakni , iznes reizinātāju pirms saknes zīmes un izpildi dar…" at bounding box center [488, 392] width 430 height 233
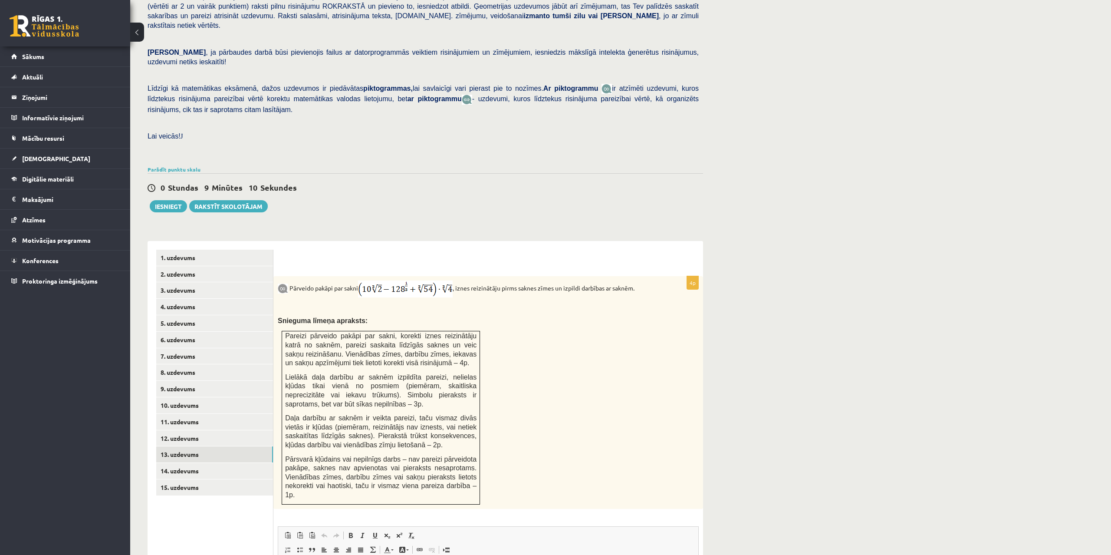
click at [919, 332] on div "Matemātika JK 12.b1 klase 1. ieskaite , Maksims Mihails Blizņuks (12.b1 JK klas…" at bounding box center [620, 316] width 981 height 836
click at [175, 381] on link "9. uzdevums" at bounding box center [214, 389] width 117 height 16
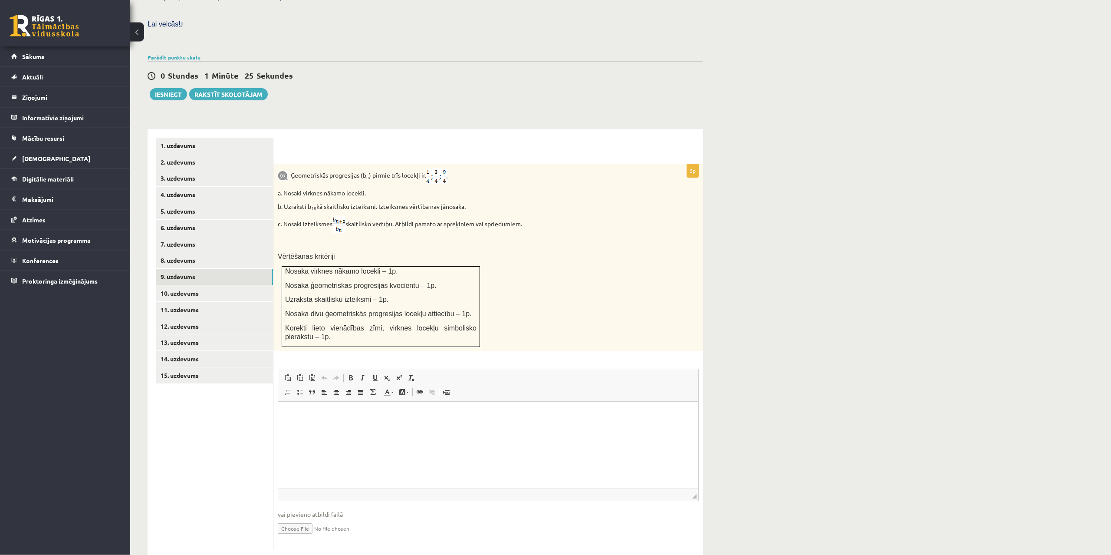
scroll to position [248, 0]
click at [296, 518] on input "file" at bounding box center [488, 527] width 421 height 18
type input "**********"
click at [185, 252] on link "8. uzdevums" at bounding box center [214, 260] width 117 height 16
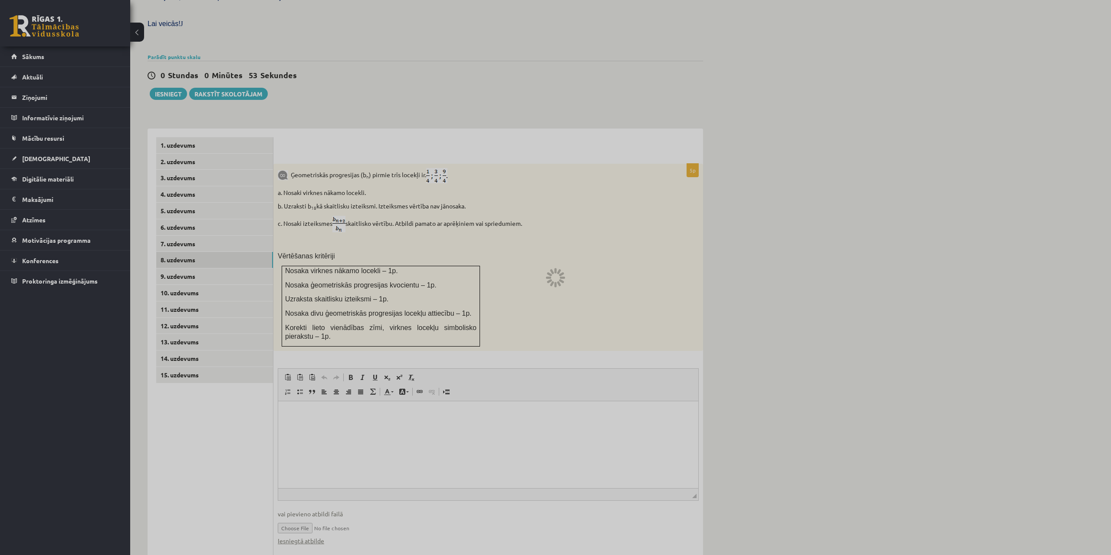
scroll to position [84, 0]
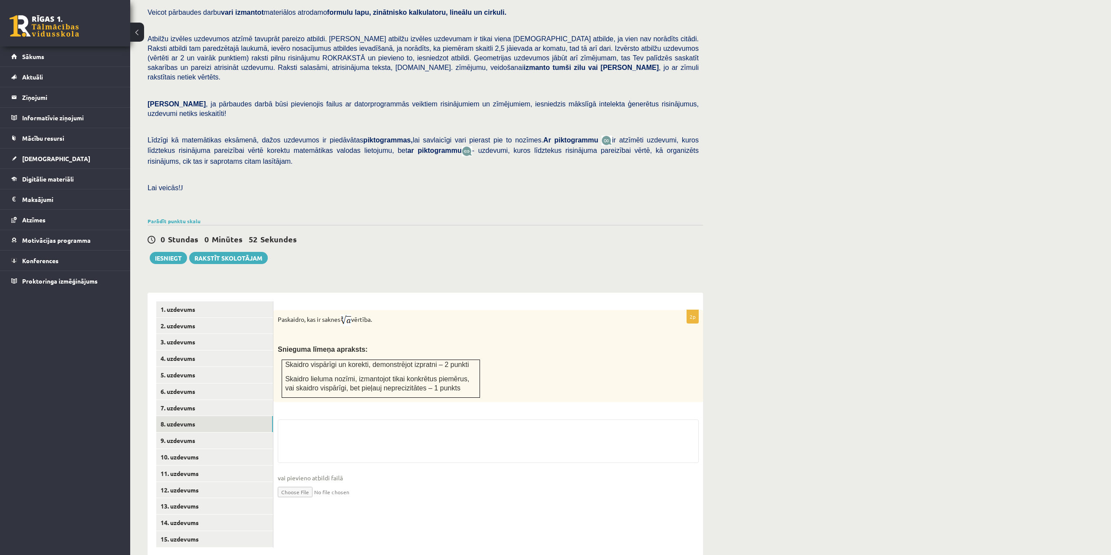
click at [286, 482] on input "file" at bounding box center [488, 491] width 421 height 18
type input "**********"
click at [190, 449] on link "10. uzdevums" at bounding box center [214, 457] width 117 height 16
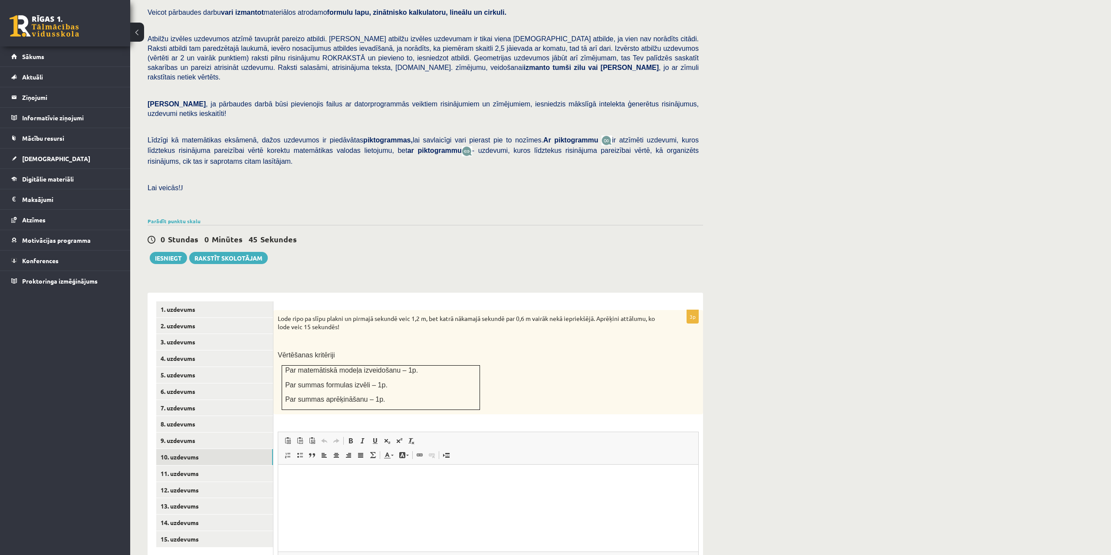
scroll to position [148, 0]
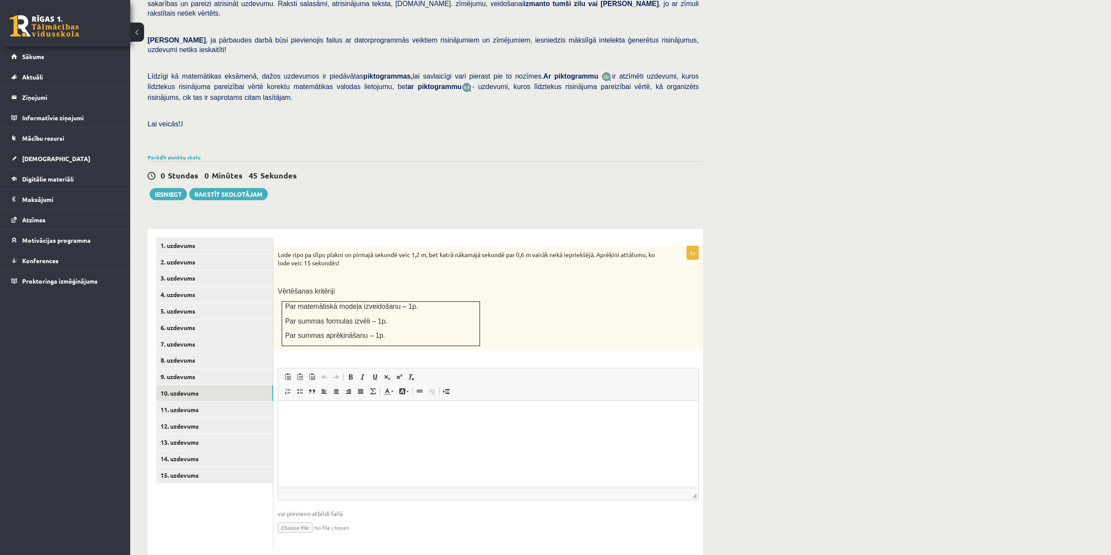
click at [287, 518] on input "file" at bounding box center [488, 527] width 421 height 18
type input "**********"
click at [188, 401] on link "11. uzdevums" at bounding box center [214, 409] width 117 height 16
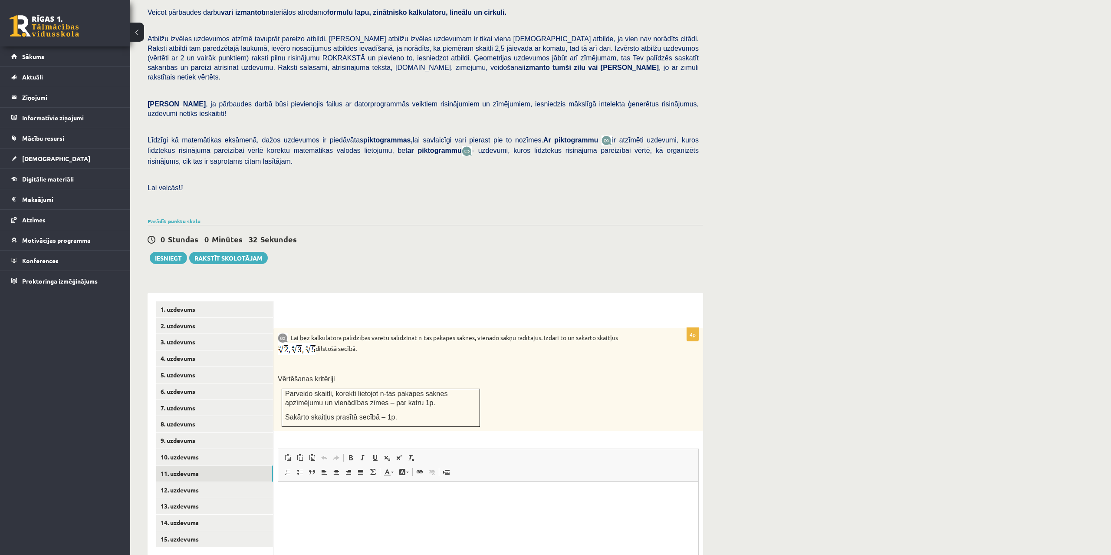
scroll to position [165, 0]
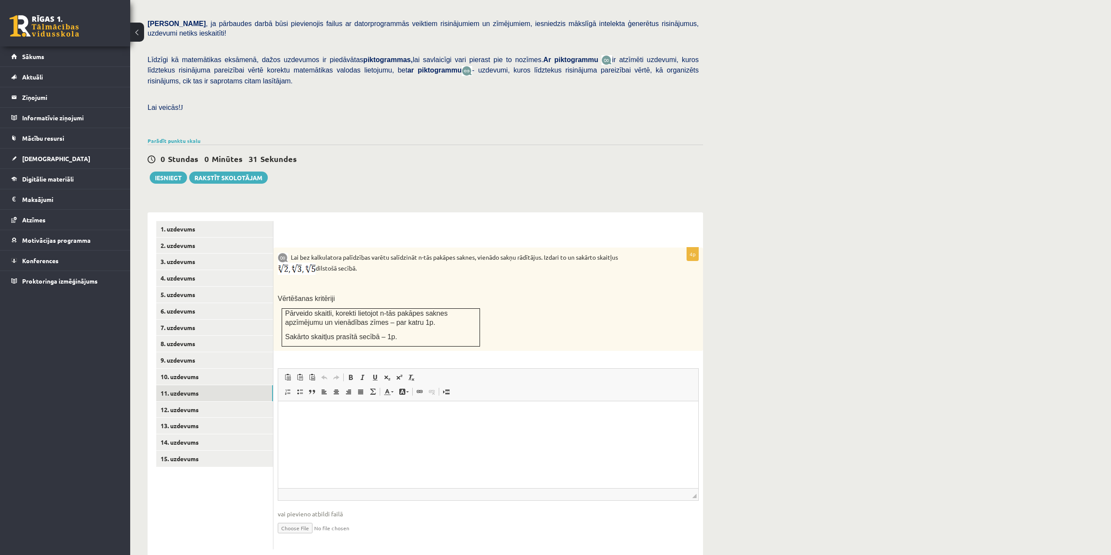
click at [286, 518] on input "file" at bounding box center [488, 527] width 421 height 18
type input "**********"
click at [193, 401] on link "12. uzdevums" at bounding box center [214, 409] width 117 height 16
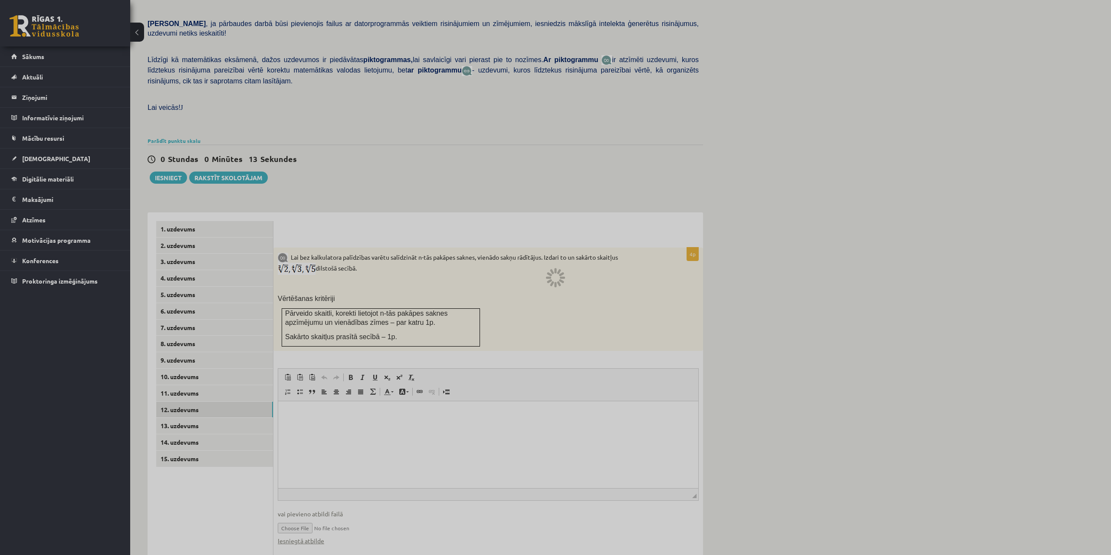
scroll to position [91, 0]
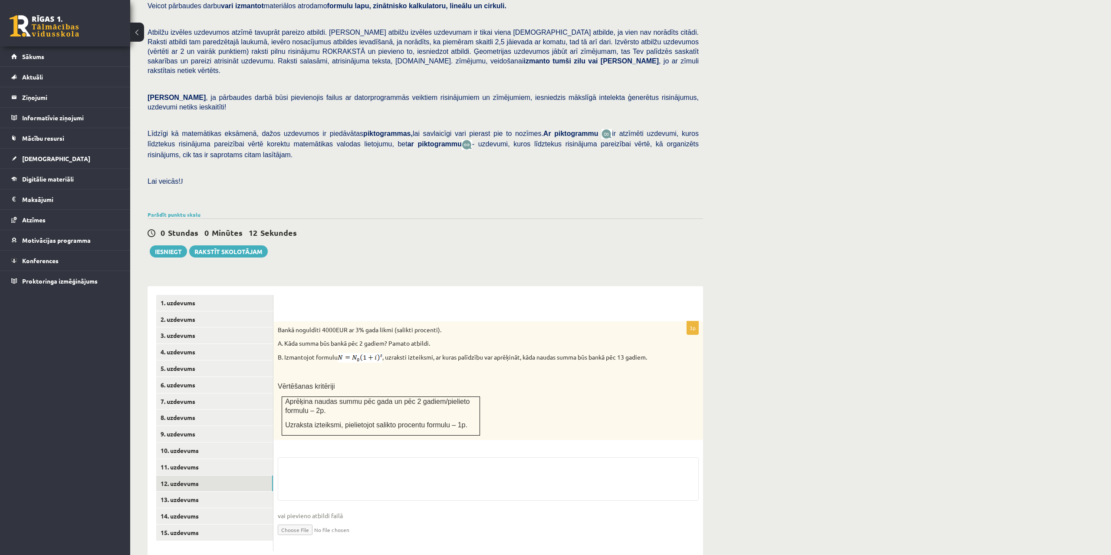
click at [294, 520] on input "file" at bounding box center [488, 529] width 421 height 18
type input "**********"
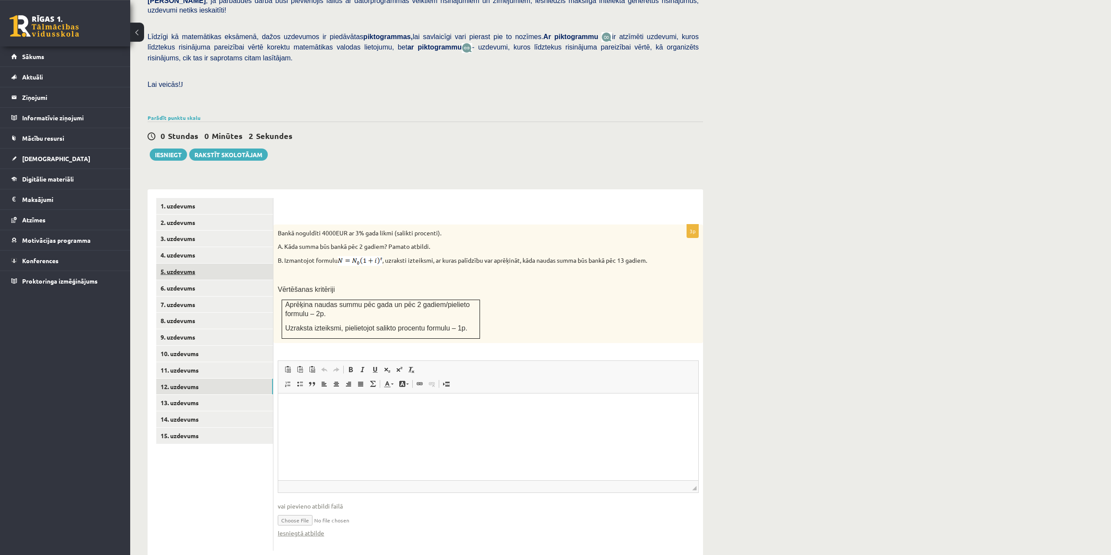
scroll to position [189, 0]
click at [172, 147] on button "Iesniegt" at bounding box center [168, 153] width 37 height 12
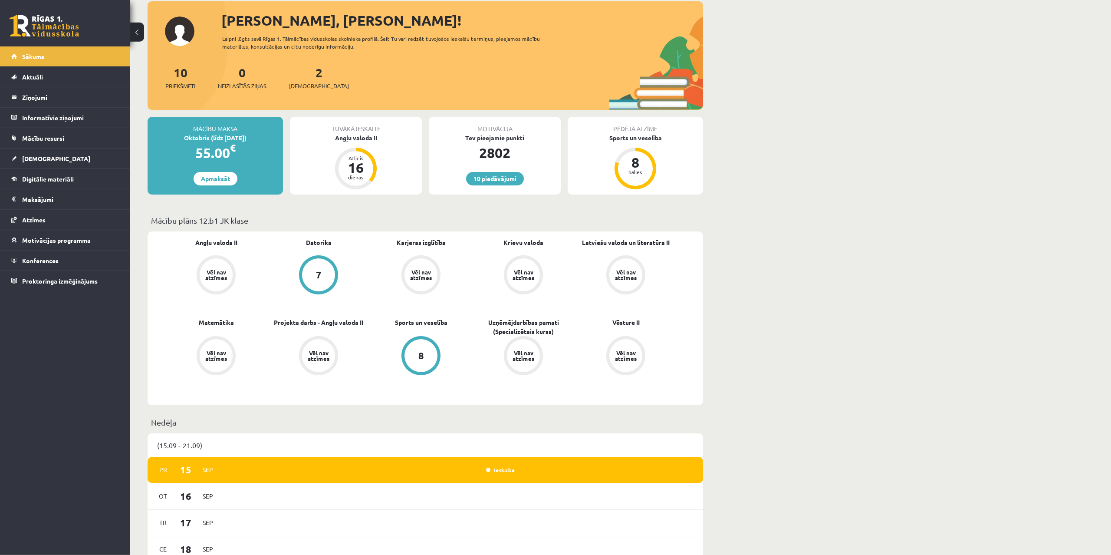
scroll to position [44, 0]
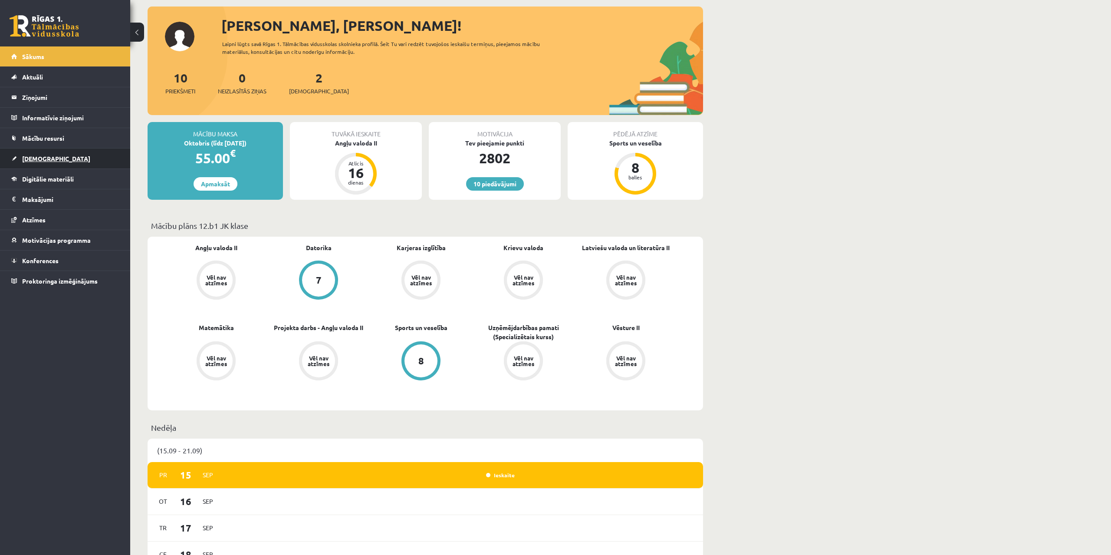
click at [36, 155] on span "[DEMOGRAPHIC_DATA]" at bounding box center [56, 159] width 68 height 8
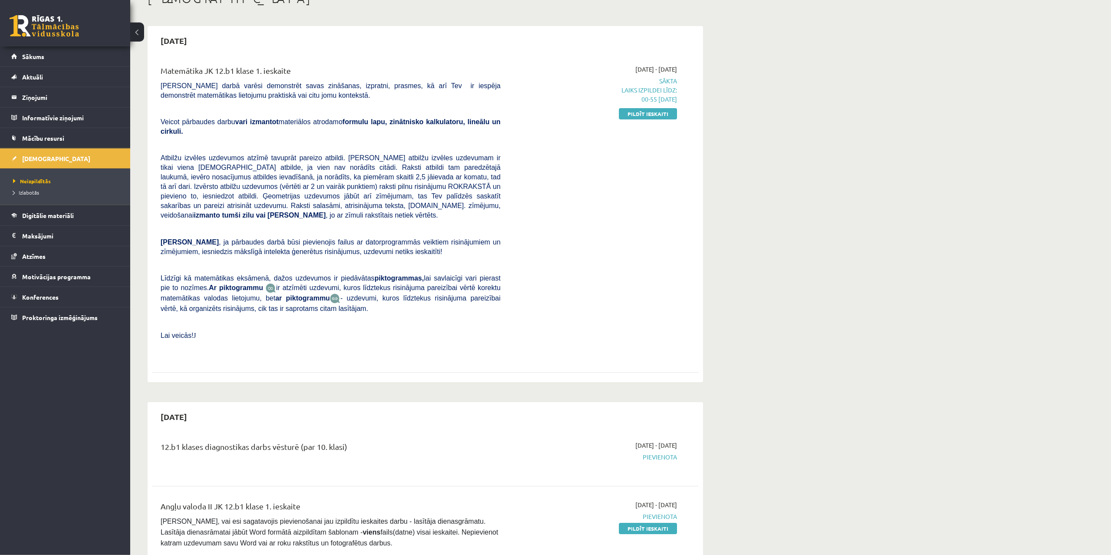
scroll to position [44, 0]
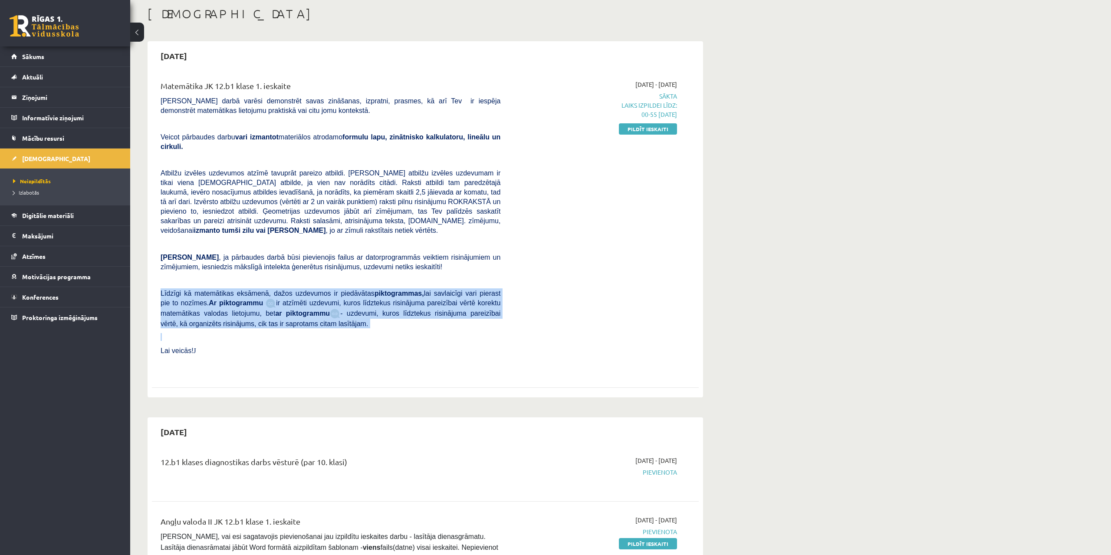
drag, startPoint x: 160, startPoint y: 269, endPoint x: 293, endPoint y: 302, distance: 137.7
click at [325, 313] on div "Matemātika JK 12.b1 klase 1. ieskaite Pārbaudes darbā varēsi demonstrēt savas z…" at bounding box center [330, 226] width 353 height 293
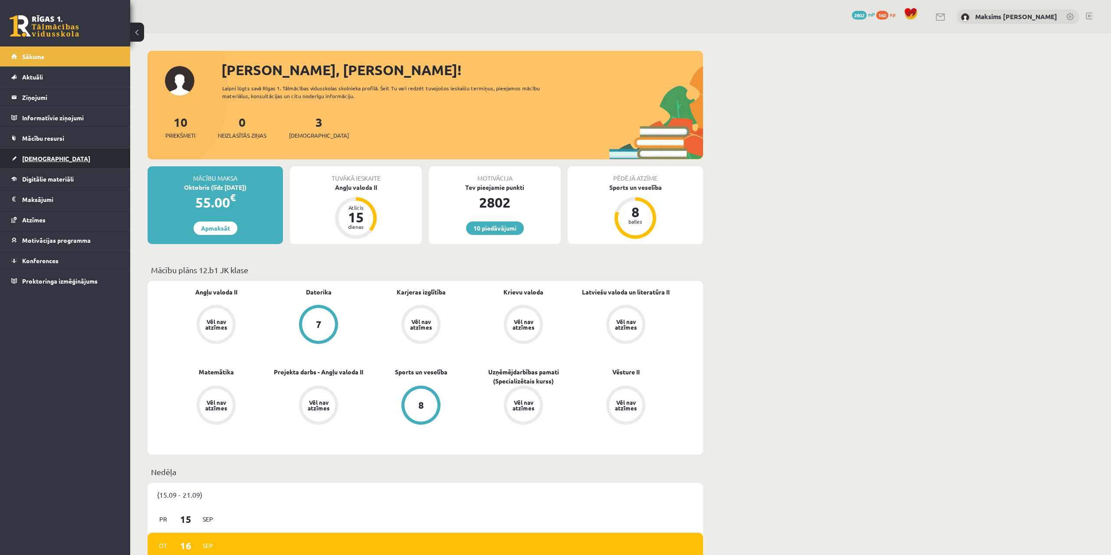
click at [27, 153] on link "[DEMOGRAPHIC_DATA]" at bounding box center [65, 158] width 108 height 20
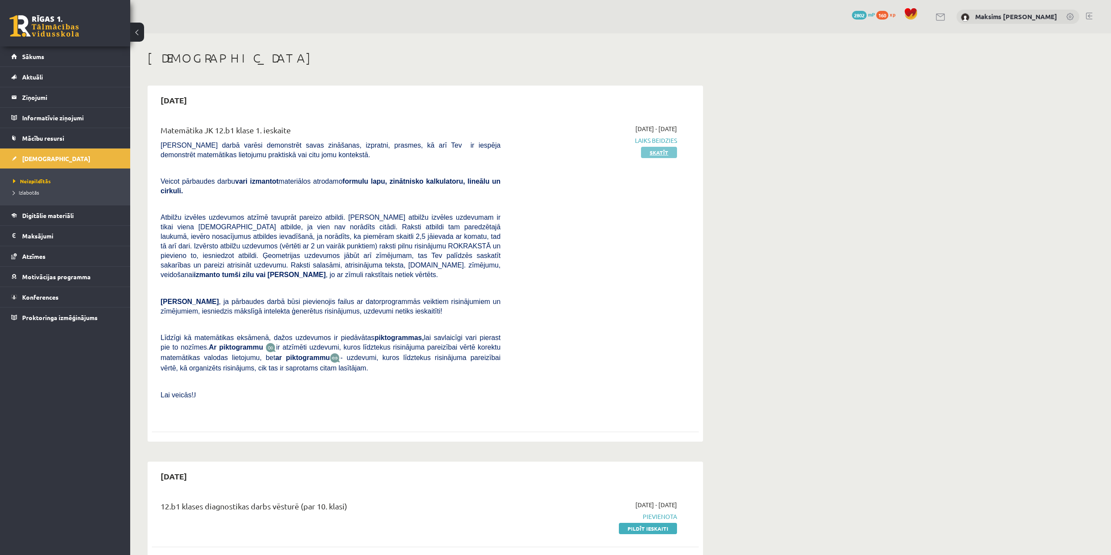
click at [653, 149] on link "Skatīt" at bounding box center [659, 152] width 36 height 11
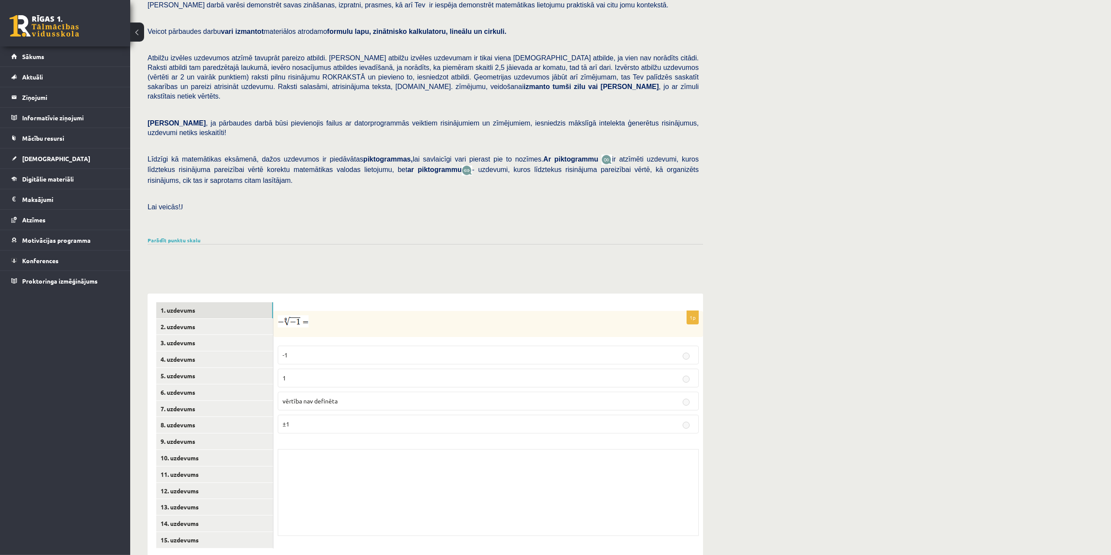
scroll to position [66, 0]
click at [184, 482] on link "12. uzdevums" at bounding box center [214, 490] width 117 height 16
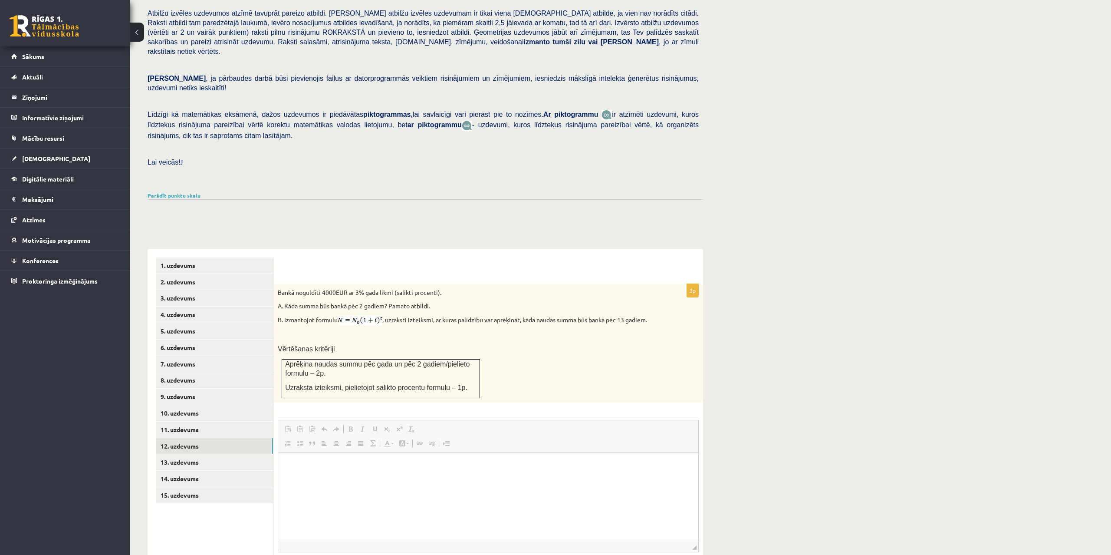
scroll to position [270, 0]
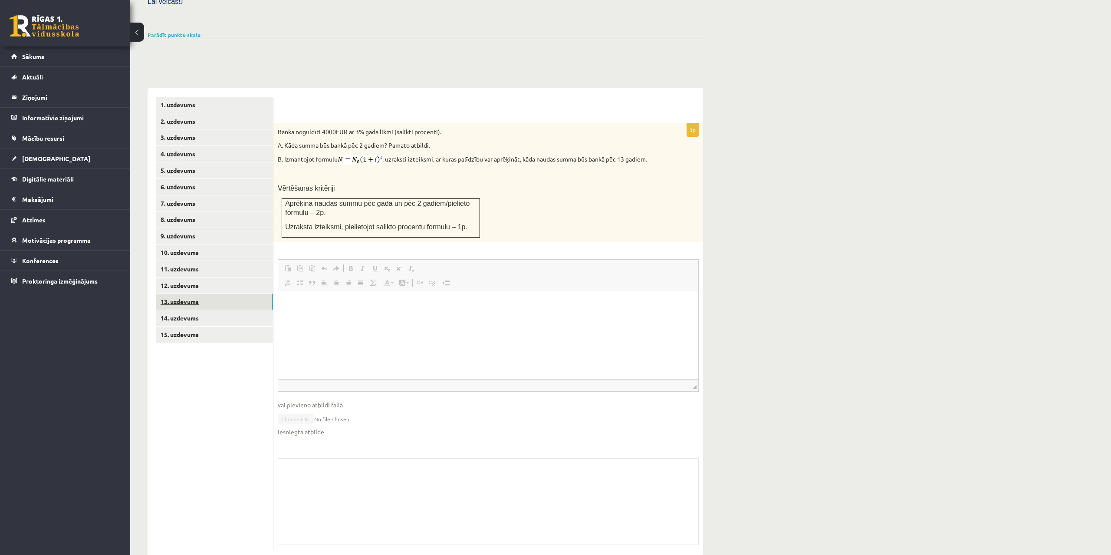
click at [181, 293] on link "13. uzdevums" at bounding box center [214, 301] width 117 height 16
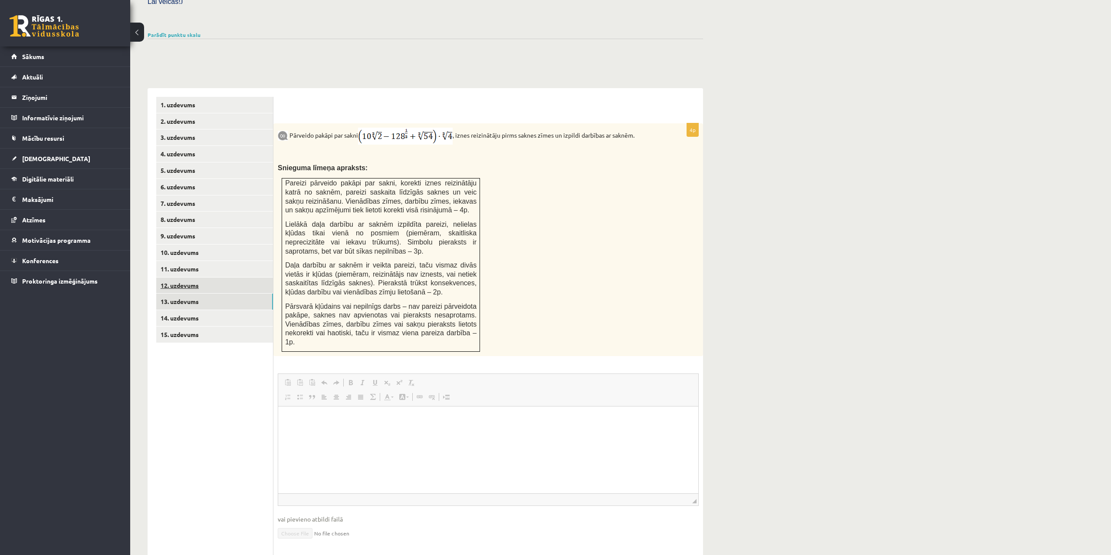
scroll to position [0, 0]
click at [187, 277] on link "12. uzdevums" at bounding box center [214, 285] width 117 height 16
